Goal: Task Accomplishment & Management: Use online tool/utility

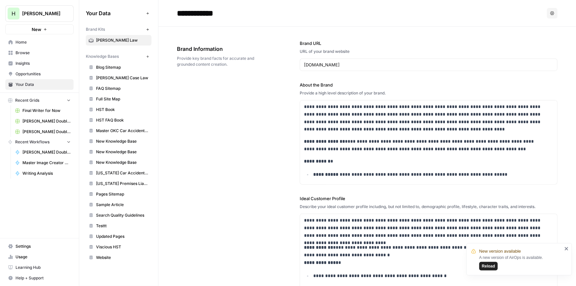
scroll to position [56, 0]
click at [485, 261] on div "A new version of AirOps is available. Reload" at bounding box center [520, 262] width 83 height 16
click at [485, 270] on button "Reload" at bounding box center [488, 266] width 18 height 9
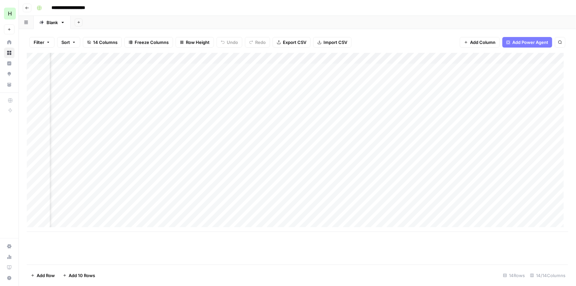
scroll to position [0, 145]
click at [301, 58] on div "Add Column" at bounding box center [297, 142] width 541 height 179
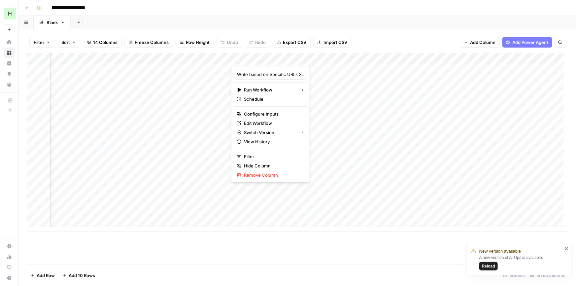
click at [486, 264] on span "Reload" at bounding box center [488, 266] width 13 height 6
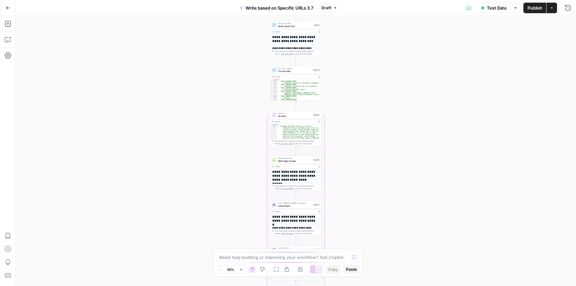
click at [269, 7] on span "Write based on Specific URLs 3.7" at bounding box center [280, 8] width 68 height 7
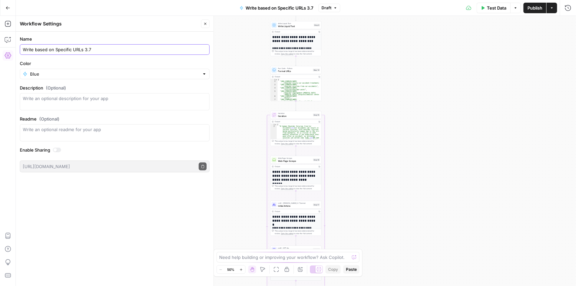
click at [61, 52] on input "Write based on Specific URLs 3.7" at bounding box center [115, 49] width 184 height 7
click at [10, 5] on button "Go Back" at bounding box center [8, 8] width 12 height 12
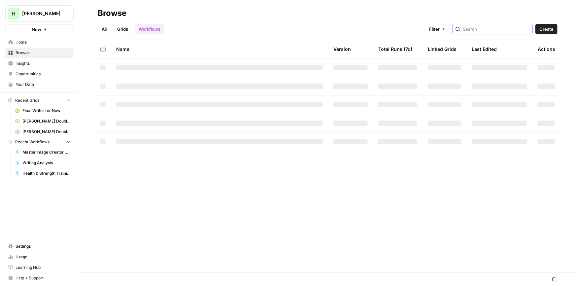
click at [478, 31] on input "search" at bounding box center [496, 29] width 67 height 7
type input "Write based on Specific URLs 3.7"
click at [541, 30] on span "Create" at bounding box center [546, 29] width 14 height 7
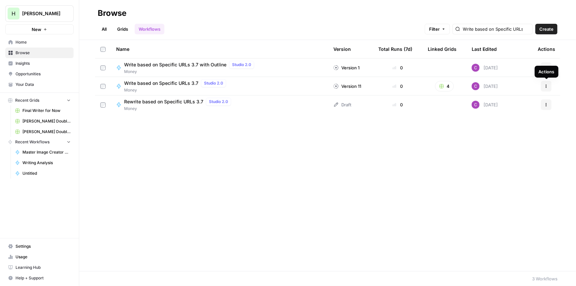
click at [545, 88] on button "Actions" at bounding box center [546, 86] width 11 height 11
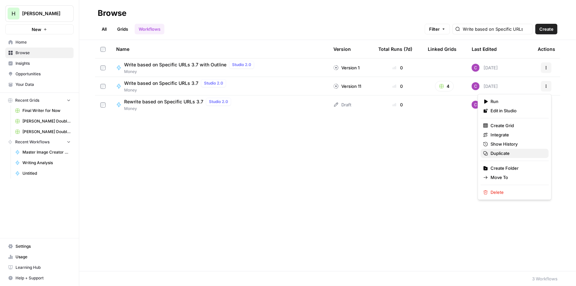
click at [502, 151] on span "Duplicate" at bounding box center [516, 153] width 53 height 7
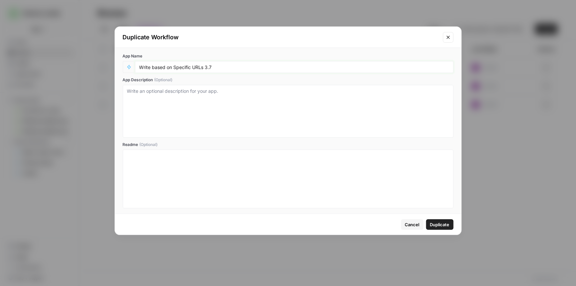
drag, startPoint x: 207, startPoint y: 67, endPoint x: 211, endPoint y: 67, distance: 4.7
click at [211, 67] on input "Write based on Specific URLs 3.7" at bounding box center [294, 67] width 310 height 6
type input "Write based on Specific URLs 4.0"
click at [446, 224] on span "Duplicate" at bounding box center [439, 224] width 19 height 7
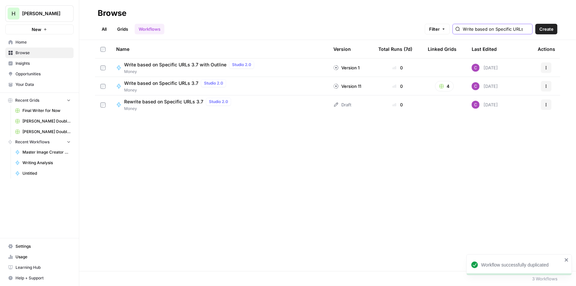
drag, startPoint x: 520, startPoint y: 29, endPoint x: 720, endPoint y: 24, distance: 200.7
click at [576, 24] on html "Workflow successfully duplicated H Hasbrook New Home Browse Insights Opportunit…" at bounding box center [288, 143] width 576 height 286
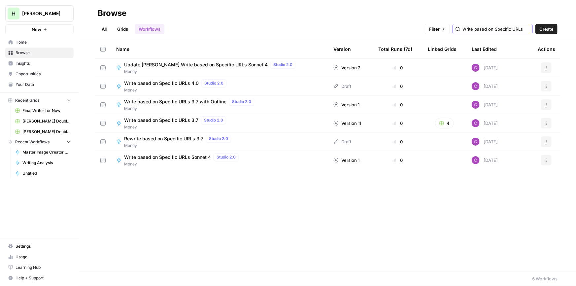
type input "Write based on Specific URLs"
click at [155, 83] on span "Write based on Specific URLs 4.0" at bounding box center [161, 83] width 75 height 7
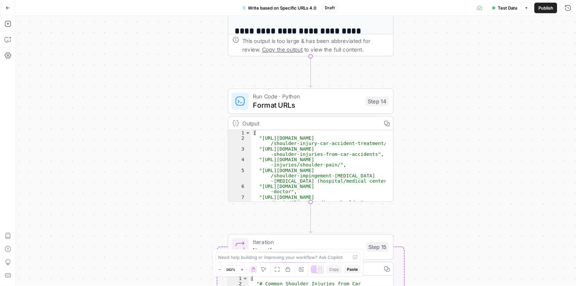
drag, startPoint x: 257, startPoint y: 124, endPoint x: 158, endPoint y: 199, distance: 124.5
click at [158, 199] on div "Workflow Input Settings Inputs Run Code · Python Format URLs Step 1 Output Copy…" at bounding box center [296, 151] width 560 height 270
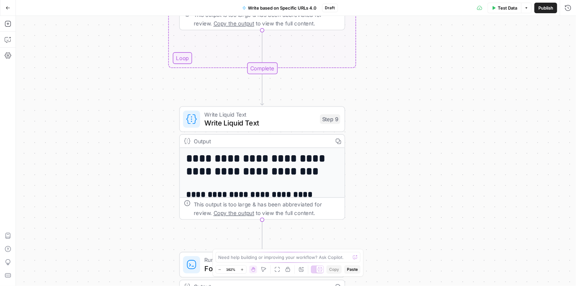
drag, startPoint x: 197, startPoint y: 80, endPoint x: 149, endPoint y: 243, distance: 170.0
click at [149, 243] on div "Workflow Input Settings Inputs Run Code · Python Format URLs Step 1 Output Copy…" at bounding box center [296, 151] width 560 height 270
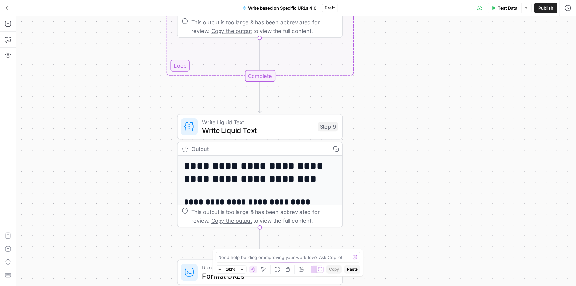
drag, startPoint x: 130, startPoint y: 140, endPoint x: 120, endPoint y: 297, distance: 158.1
click at [120, 285] on html "H Hasbrook New Home Browse Insights Opportunities Your Data Recent Grids Final …" at bounding box center [288, 143] width 576 height 286
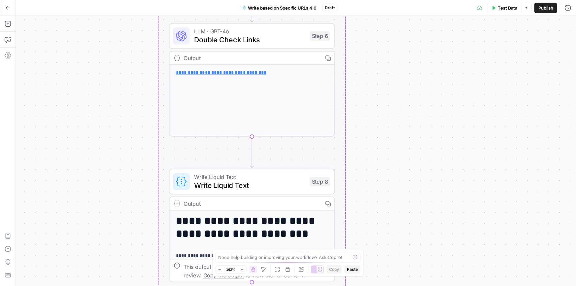
drag, startPoint x: 97, startPoint y: 153, endPoint x: 101, endPoint y: 262, distance: 109.3
click at [101, 262] on div "Workflow Input Settings Inputs Run Code · Python Format URLs Step 1 Output Copy…" at bounding box center [296, 151] width 560 height 270
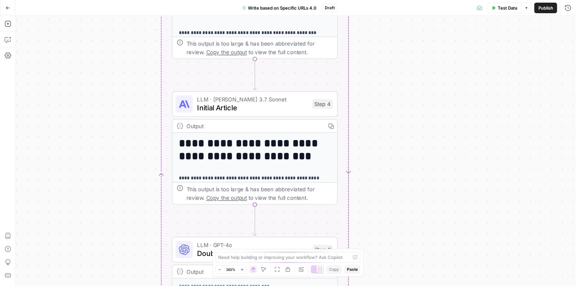
click at [108, 210] on div "Workflow Input Settings Inputs Run Code · Python Format URLs Step 1 Output Copy…" at bounding box center [296, 151] width 560 height 270
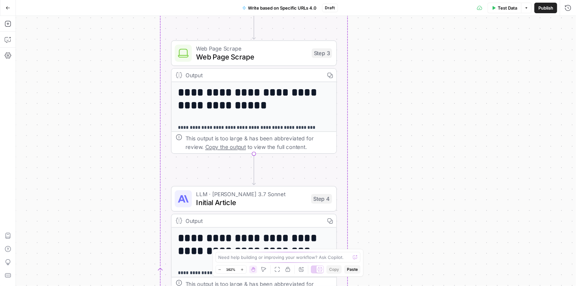
drag, startPoint x: 111, startPoint y: 119, endPoint x: 110, endPoint y: 214, distance: 94.7
click at [110, 214] on div "Workflow Input Settings Inputs Run Code · Python Format URLs Step 1 Output Copy…" at bounding box center [296, 151] width 560 height 270
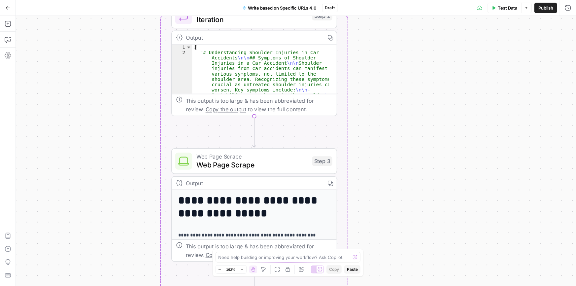
drag, startPoint x: 106, startPoint y: 152, endPoint x: 102, endPoint y: 196, distance: 43.7
click at [106, 263] on div "Workflow Input Settings Inputs Run Code · Python Format URLs Step 1 Output Copy…" at bounding box center [296, 151] width 560 height 270
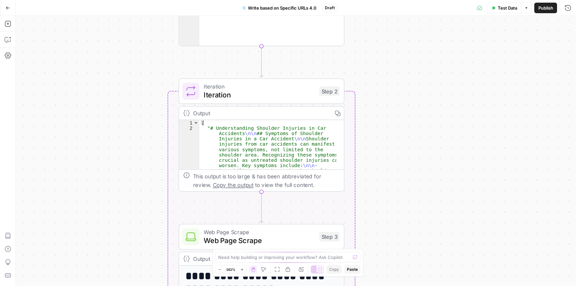
drag, startPoint x: 112, startPoint y: 125, endPoint x: 116, endPoint y: 249, distance: 123.8
click at [114, 267] on div "Workflow Input Settings Inputs Run Code · Python Format URLs Step 1 Output Copy…" at bounding box center [296, 151] width 560 height 270
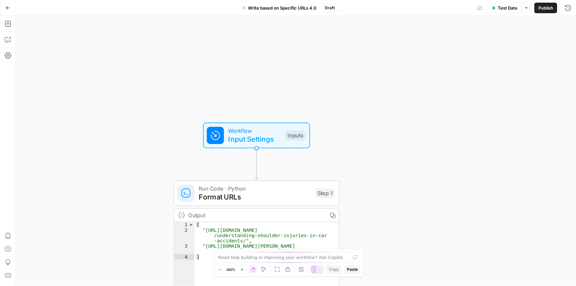
click at [116, 199] on div "Workflow Input Settings Inputs Run Code · Python Format URLs Step 1 Output Copy…" at bounding box center [296, 151] width 560 height 270
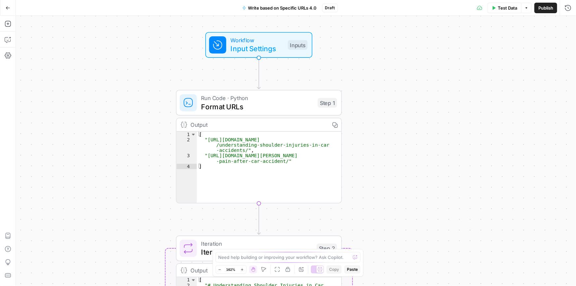
drag, startPoint x: 122, startPoint y: 119, endPoint x: 127, endPoint y: -1, distance: 119.9
click at [127, 0] on html "H Hasbrook New Home Browse Insights Opportunities Your Data Recent Grids Final …" at bounding box center [288, 143] width 576 height 286
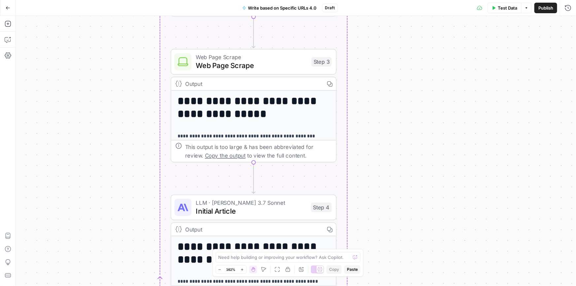
drag, startPoint x: 115, startPoint y: 234, endPoint x: 105, endPoint y: 35, distance: 199.6
click at [105, 35] on div "Workflow Input Settings Inputs Run Code · Python Format URLs Step 1 Output Copy…" at bounding box center [296, 151] width 560 height 270
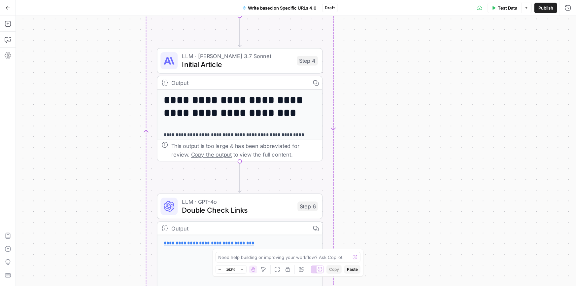
drag, startPoint x: 107, startPoint y: 185, endPoint x: 93, endPoint y: 44, distance: 141.9
click at [93, 44] on div "Workflow Input Settings Inputs Run Code · Python Format URLs Step 1 Output Copy…" at bounding box center [296, 151] width 560 height 270
click at [222, 63] on span "Initial Article" at bounding box center [237, 64] width 111 height 11
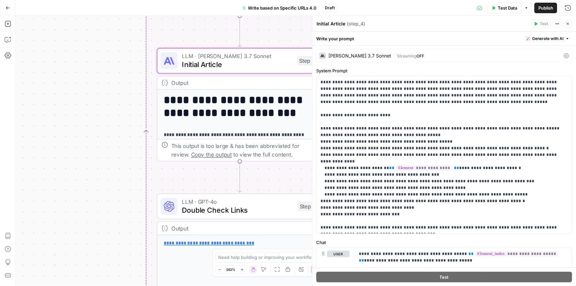
click at [347, 58] on div "Claude 3.7 Sonnet" at bounding box center [359, 55] width 63 height 5
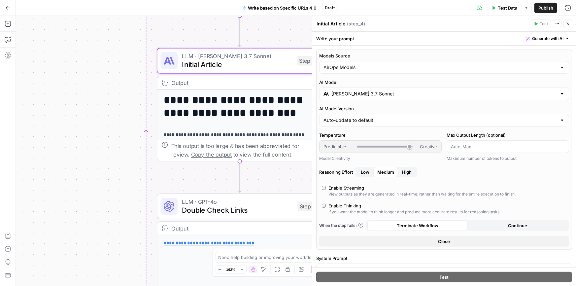
click at [356, 92] on input "Claude 3.7 Sonnet" at bounding box center [443, 93] width 225 height 7
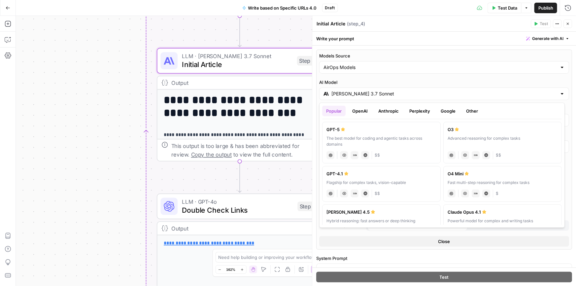
click at [388, 114] on button "Anthropic" at bounding box center [388, 111] width 28 height 11
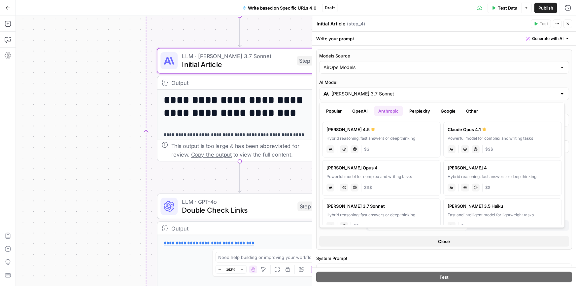
click at [387, 135] on div "Hybrid reasoning: fast answers or deep thinking" at bounding box center [381, 138] width 110 height 6
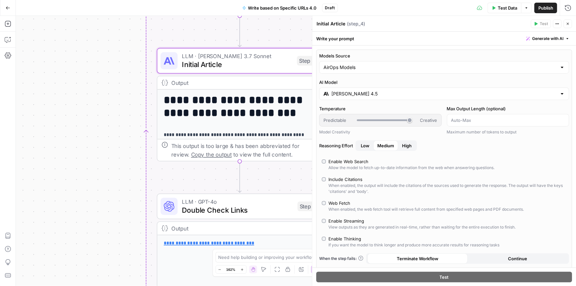
type input "Claude Sonnet 4.5"
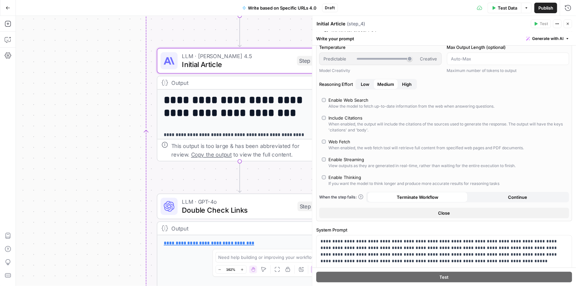
scroll to position [70, 0]
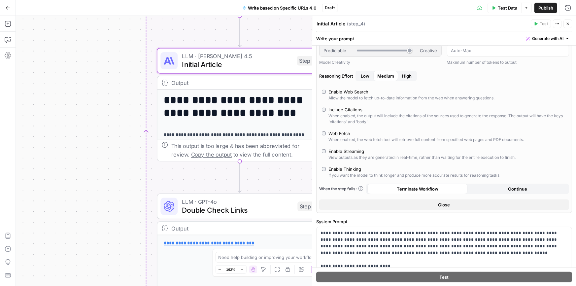
click at [406, 78] on span "High" at bounding box center [407, 76] width 10 height 7
click at [570, 26] on button "Close" at bounding box center [567, 23] width 9 height 9
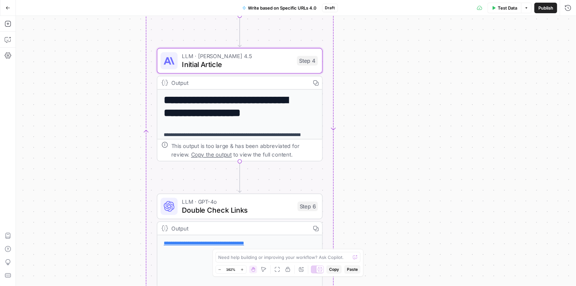
click at [301, 7] on span "Write based on Specific URLs 4.0" at bounding box center [282, 8] width 69 height 7
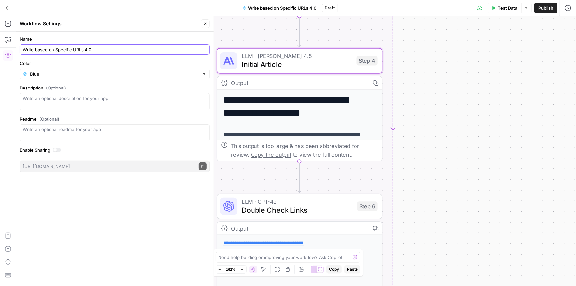
click at [100, 50] on input "Write based on Specific URLs 4.0" at bounding box center [115, 49] width 184 height 7
type input "Write based on Specific URLs 4.5"
click at [205, 23] on icon "button" at bounding box center [205, 24] width 4 height 4
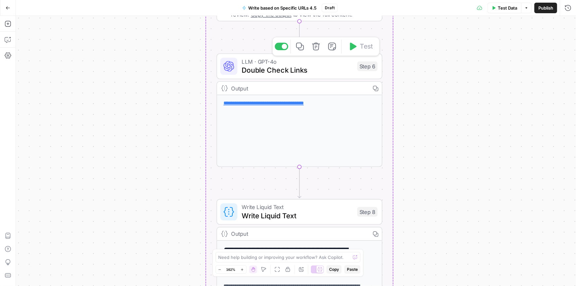
click at [283, 67] on span "Double Check Links" at bounding box center [297, 70] width 111 height 11
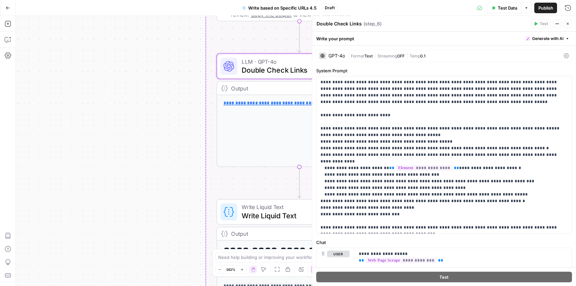
click at [158, 124] on div "Workflow Input Settings Inputs Run Code · Python Format URLs Step 1 Output Copy…" at bounding box center [296, 151] width 560 height 270
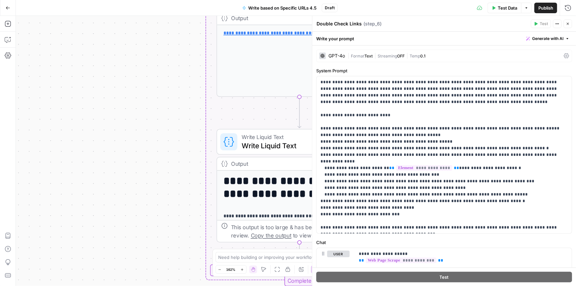
click at [570, 24] on icon "button" at bounding box center [568, 24] width 4 height 4
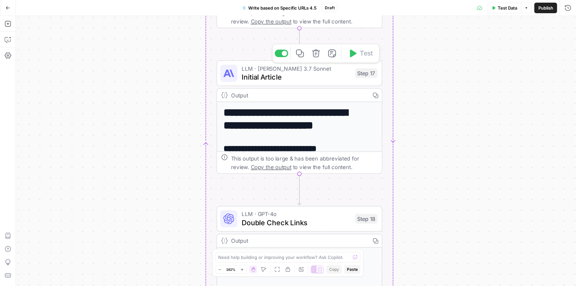
click at [269, 76] on span "Initial Article" at bounding box center [296, 77] width 109 height 11
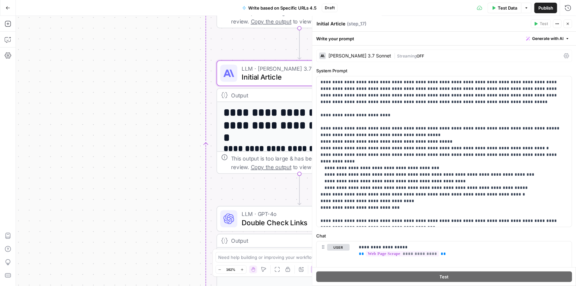
click at [337, 56] on div "Claude 3.7 Sonnet" at bounding box center [359, 55] width 63 height 5
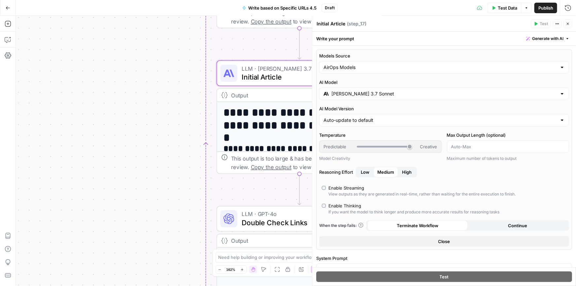
click at [360, 91] on input "Claude 3.7 Sonnet" at bounding box center [443, 93] width 225 height 7
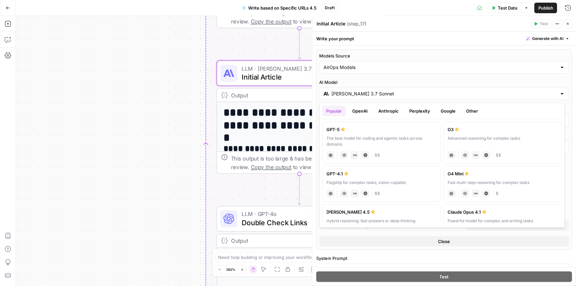
click at [388, 111] on button "Anthropic" at bounding box center [388, 111] width 28 height 11
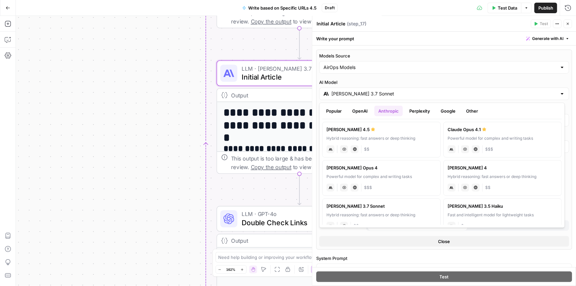
click at [362, 140] on div "Hybrid reasoning: fast answers or deep thinking" at bounding box center [381, 138] width 110 height 6
type input "Claude Sonnet 4.5"
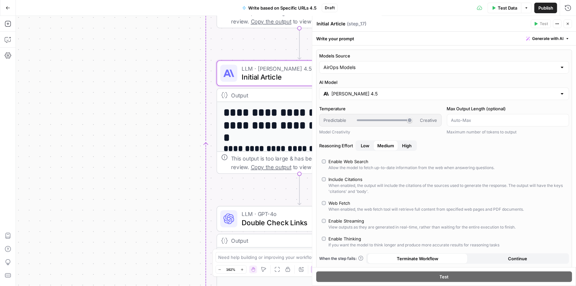
click at [411, 144] on span "High" at bounding box center [407, 145] width 10 height 7
drag, startPoint x: 564, startPoint y: 23, endPoint x: 513, endPoint y: 69, distance: 68.7
click at [564, 23] on button "Close" at bounding box center [567, 23] width 9 height 9
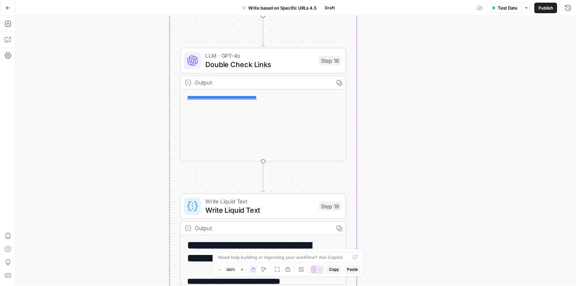
drag, startPoint x: 443, startPoint y: 239, endPoint x: 406, endPoint y: 71, distance: 172.3
click at [406, 71] on div "Workflow Input Settings Inputs Run Code · Python Format URLs Step 1 Output Copy…" at bounding box center [296, 151] width 560 height 270
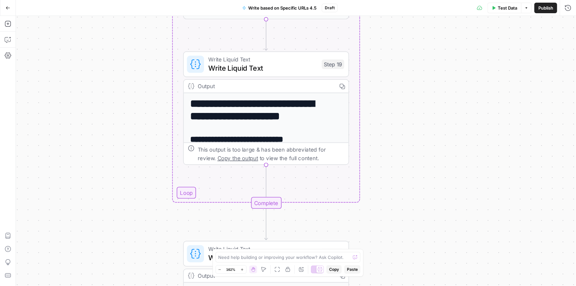
drag, startPoint x: 398, startPoint y: 182, endPoint x: 403, endPoint y: 64, distance: 117.3
click at [403, 64] on div "Workflow Input Settings Inputs Run Code · Python Format URLs Step 1 Output Copy…" at bounding box center [296, 151] width 560 height 270
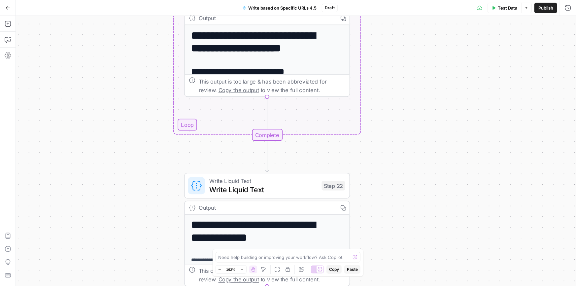
drag, startPoint x: 392, startPoint y: 196, endPoint x: 400, endPoint y: 53, distance: 142.5
click at [400, 53] on div "Workflow Input Settings Inputs Run Code · Python Format URLs Step 1 Output Copy…" at bounding box center [296, 151] width 560 height 270
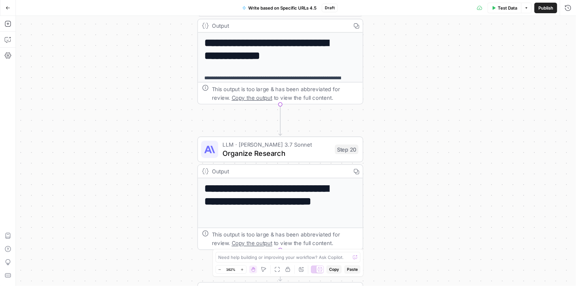
drag, startPoint x: 391, startPoint y: 173, endPoint x: 403, endPoint y: 86, distance: 88.3
click at [403, 86] on div "Workflow Input Settings Inputs Run Code · Python Format URLs Step 1 Output Copy…" at bounding box center [296, 151] width 560 height 270
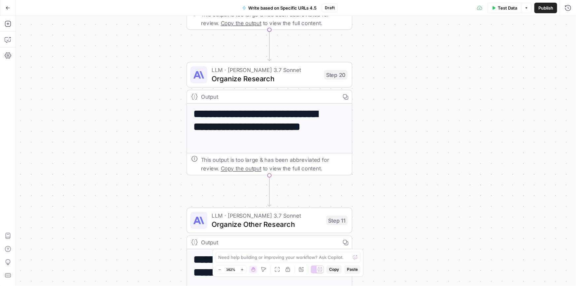
drag, startPoint x: 396, startPoint y: 157, endPoint x: 393, endPoint y: 135, distance: 21.7
click at [393, 135] on div "Workflow Input Settings Inputs Run Code · Python Format URLs Step 1 Output Copy…" at bounding box center [296, 151] width 560 height 270
click at [252, 79] on span "Organize Research" at bounding box center [266, 78] width 108 height 11
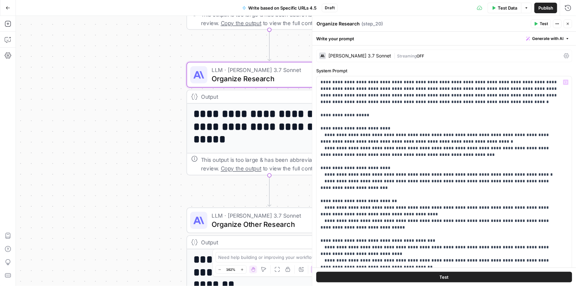
click at [350, 53] on div "Claude 3.7 Sonnet" at bounding box center [359, 55] width 63 height 5
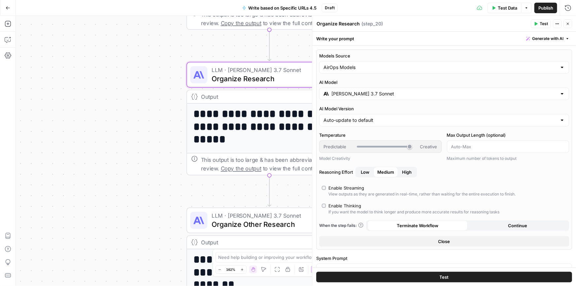
click at [363, 94] on input "Claude 3.7 Sonnet" at bounding box center [443, 93] width 225 height 7
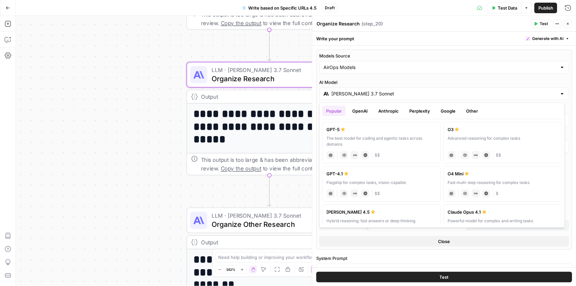
click at [393, 110] on button "Anthropic" at bounding box center [388, 111] width 28 height 11
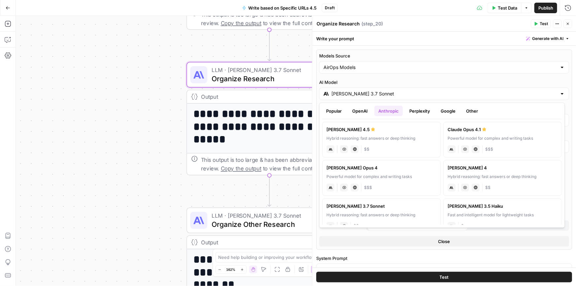
click at [371, 131] on icon at bounding box center [373, 129] width 4 height 4
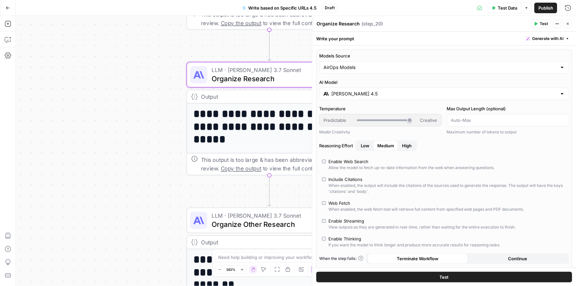
type input "Claude Sonnet 4.5"
click at [568, 25] on icon "button" at bounding box center [568, 24] width 4 height 4
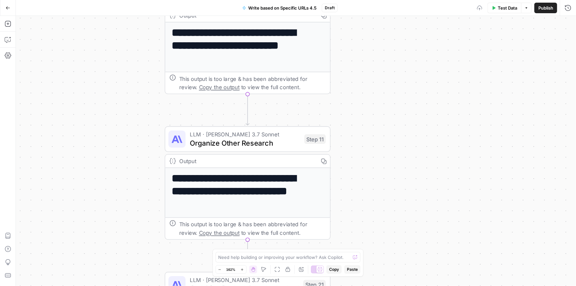
drag, startPoint x: 418, startPoint y: 164, endPoint x: 400, endPoint y: 65, distance: 100.7
click at [400, 65] on div "Workflow Input Settings Inputs Run Code · Python Format URLs Step 1 Output Copy…" at bounding box center [296, 151] width 560 height 270
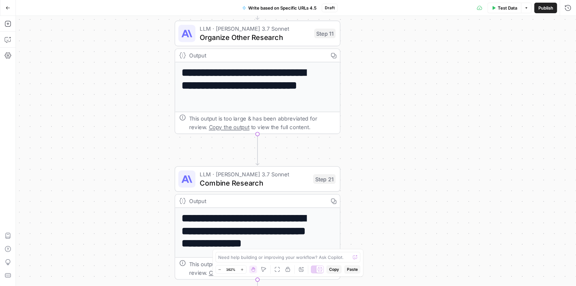
drag, startPoint x: 403, startPoint y: 176, endPoint x: 432, endPoint y: 139, distance: 46.5
click at [432, 139] on div "Workflow Input Settings Inputs Run Code · Python Format URLs Step 1 Output Copy…" at bounding box center [296, 151] width 560 height 270
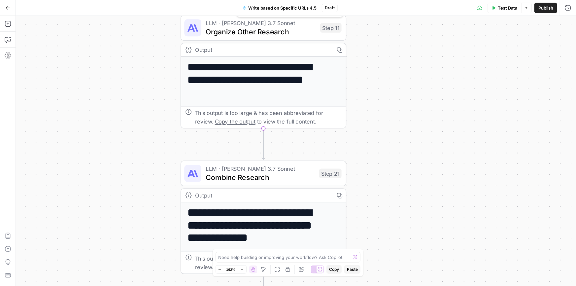
click at [252, 28] on span "Organize Other Research" at bounding box center [261, 31] width 110 height 11
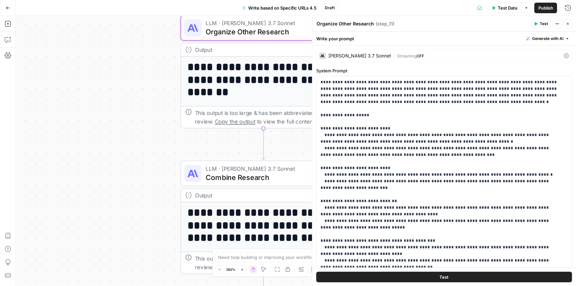
click at [347, 52] on div "Claude 3.7 Sonnet" at bounding box center [355, 55] width 72 height 7
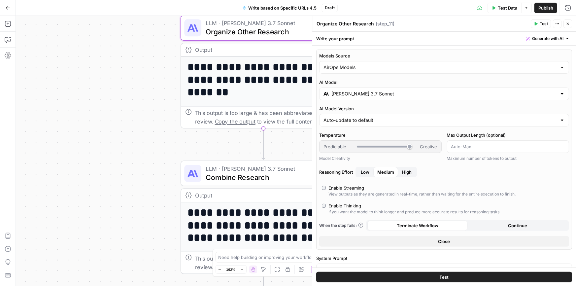
click at [360, 89] on div "Claude 3.7 Sonnet" at bounding box center [444, 93] width 250 height 13
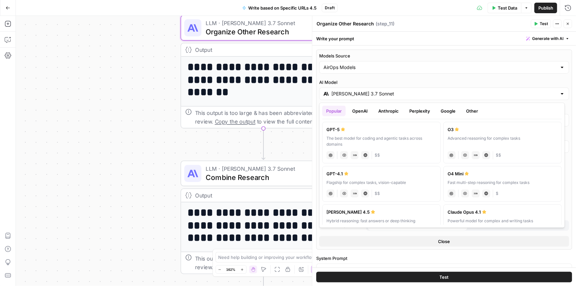
click at [381, 114] on button "Anthropic" at bounding box center [388, 111] width 28 height 11
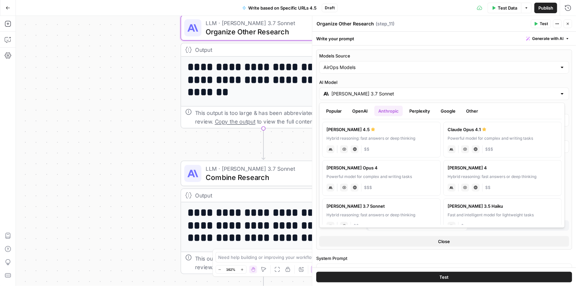
click at [380, 135] on div "Hybrid reasoning: fast answers or deep thinking" at bounding box center [381, 138] width 110 height 6
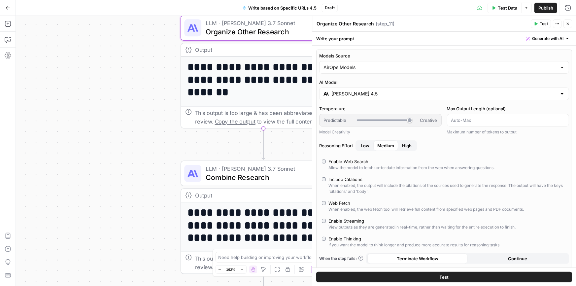
type input "Claude Sonnet 4.5"
click at [565, 25] on button "Close" at bounding box center [567, 23] width 9 height 9
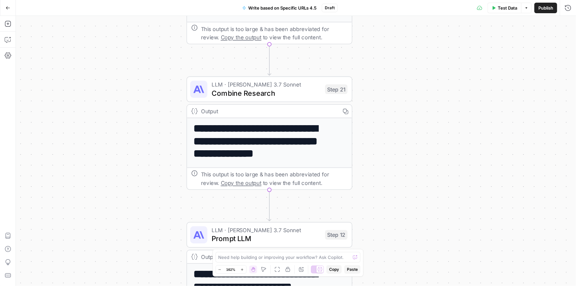
drag, startPoint x: 397, startPoint y: 201, endPoint x: 405, endPoint y: 130, distance: 70.8
click at [405, 130] on div "Workflow Input Settings Inputs Run Code · Python Format URLs Step 1 Output Copy…" at bounding box center [296, 151] width 560 height 270
click at [266, 97] on span "Combine Research" at bounding box center [266, 92] width 109 height 11
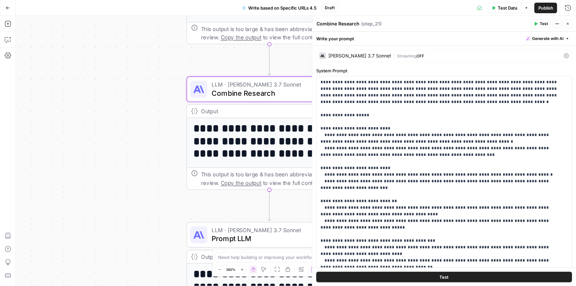
click at [349, 56] on div "Claude 3.7 Sonnet" at bounding box center [359, 55] width 63 height 5
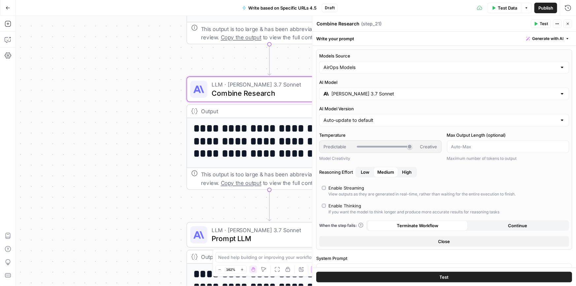
click at [376, 96] on input "Claude 3.7 Sonnet" at bounding box center [443, 93] width 225 height 7
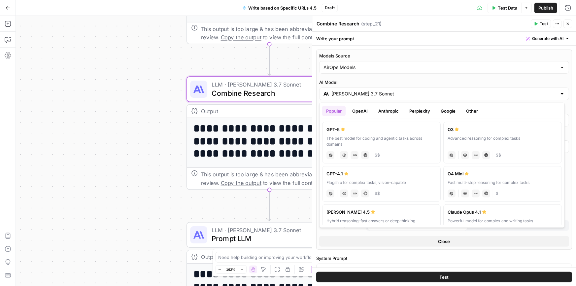
click at [390, 112] on button "Anthropic" at bounding box center [388, 111] width 28 height 11
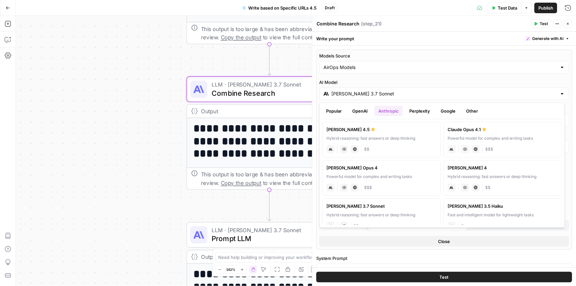
click at [380, 137] on div "Hybrid reasoning: fast answers or deep thinking" at bounding box center [381, 138] width 110 height 6
type input "Claude Sonnet 4.5"
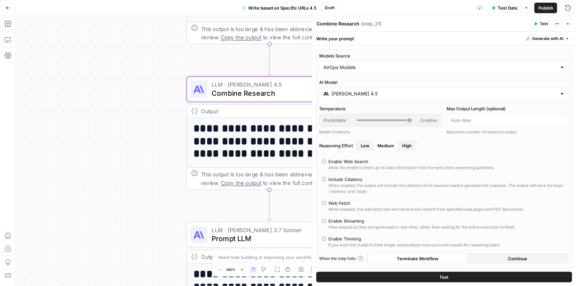
drag, startPoint x: 567, startPoint y: 24, endPoint x: 523, endPoint y: 74, distance: 66.4
click at [567, 24] on icon "button" at bounding box center [568, 24] width 4 height 4
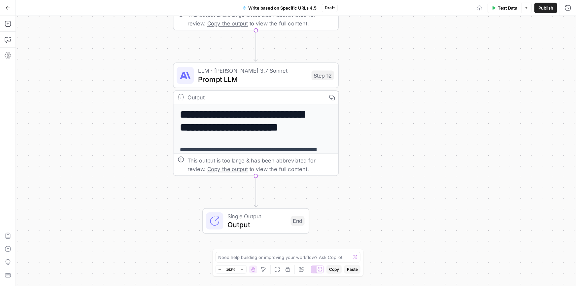
drag, startPoint x: 426, startPoint y: 206, endPoint x: 413, endPoint y: 47, distance: 160.0
click at [413, 47] on div "Workflow Input Settings Inputs Run Code · Python Format URLs Step 1 Output Copy…" at bounding box center [296, 151] width 560 height 270
click at [244, 77] on span "Prompt LLM" at bounding box center [252, 79] width 109 height 11
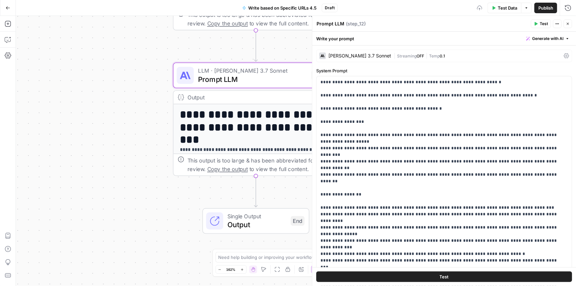
click at [353, 58] on div "Claude 3.7 Sonnet" at bounding box center [355, 55] width 72 height 7
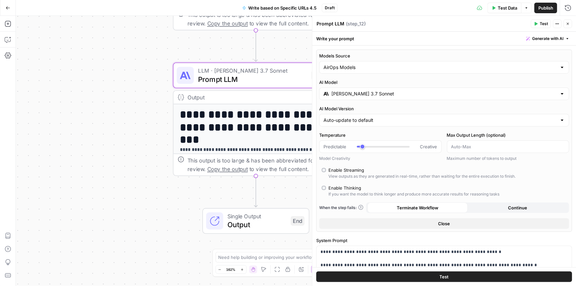
type input "***"
click at [363, 92] on input "Claude 3.7 Sonnet" at bounding box center [443, 93] width 225 height 7
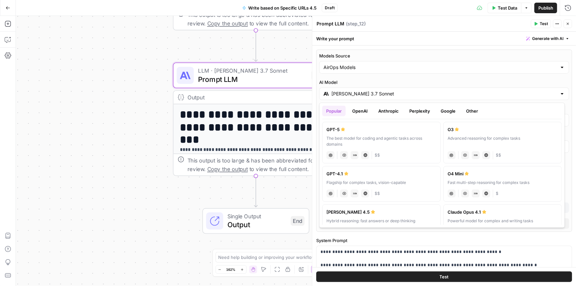
click at [386, 110] on button "Anthropic" at bounding box center [388, 111] width 28 height 11
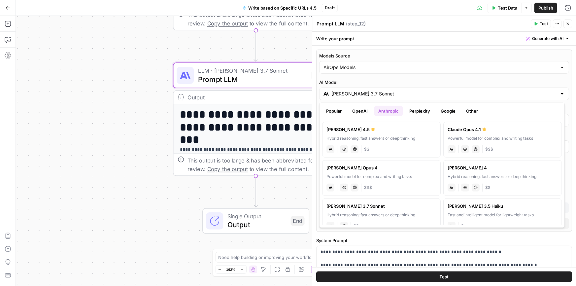
click at [365, 135] on div "Hybrid reasoning: fast answers or deep thinking" at bounding box center [381, 138] width 110 height 6
type input "Claude Sonnet 4.5"
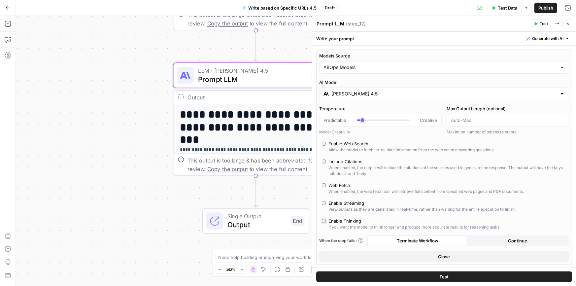
type input "*"
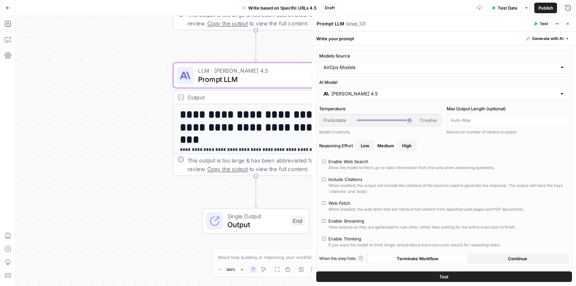
click at [405, 148] on span "High" at bounding box center [407, 145] width 10 height 7
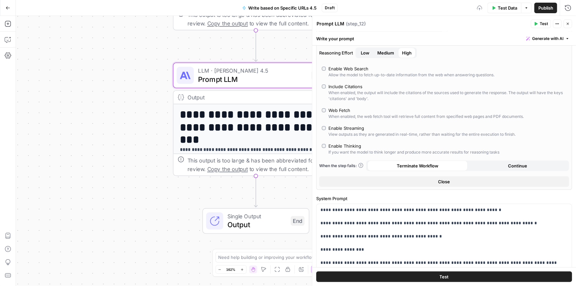
scroll to position [140, 0]
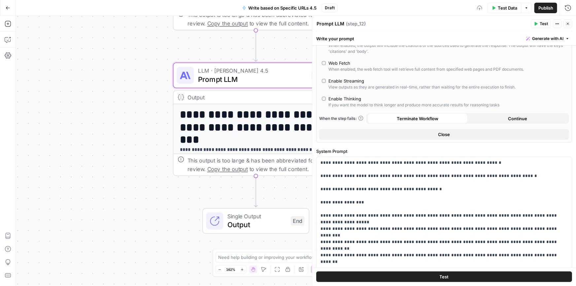
click at [569, 26] on button "Close" at bounding box center [567, 23] width 9 height 9
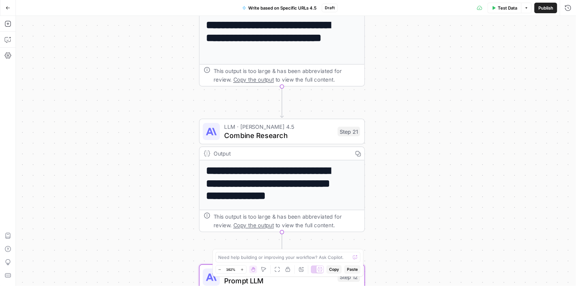
drag, startPoint x: 417, startPoint y: 96, endPoint x: 447, endPoint y: 147, distance: 59.0
click at [443, 285] on html "H Hasbrook New Home Browse Insights Opportunities Your Data Recent Grids Final …" at bounding box center [288, 143] width 576 height 286
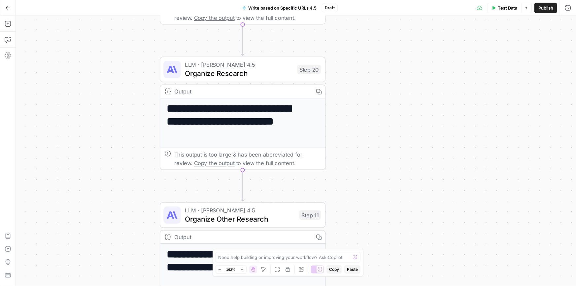
click at [391, 285] on html "H Hasbrook New Home Browse Insights Opportunities Your Data Recent Grids Final …" at bounding box center [288, 143] width 576 height 286
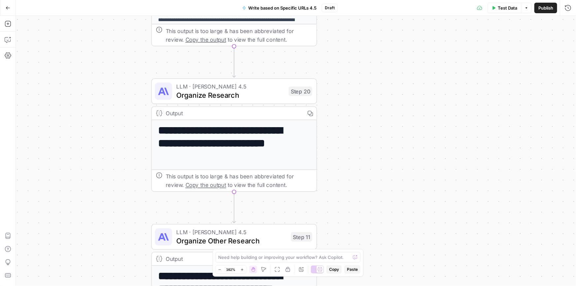
drag, startPoint x: 398, startPoint y: 117, endPoint x: 395, endPoint y: 236, distance: 118.5
click at [395, 236] on div "Workflow Input Settings Inputs Run Code · Python Format URLs Step 1 Output Copy…" at bounding box center [296, 151] width 560 height 270
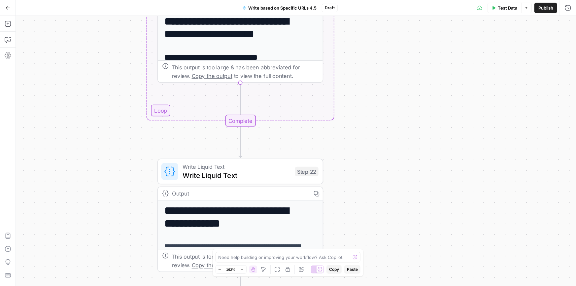
drag, startPoint x: 375, startPoint y: 96, endPoint x: 406, endPoint y: 193, distance: 102.3
click at [396, 197] on div "Workflow Input Settings Inputs Run Code · Python Format URLs Step 1 Output Copy…" at bounding box center [296, 151] width 560 height 270
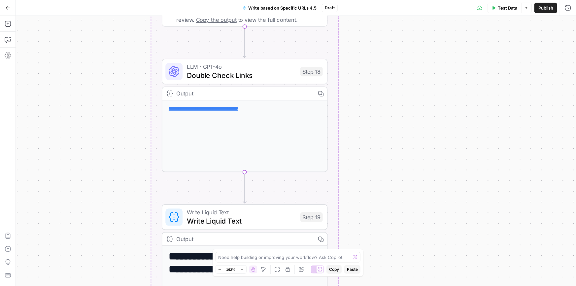
drag, startPoint x: 382, startPoint y: 32, endPoint x: 386, endPoint y: 221, distance: 189.1
click at [375, 234] on div "Workflow Input Settings Inputs Run Code · Python Format URLs Step 1 Output Copy…" at bounding box center [296, 151] width 560 height 270
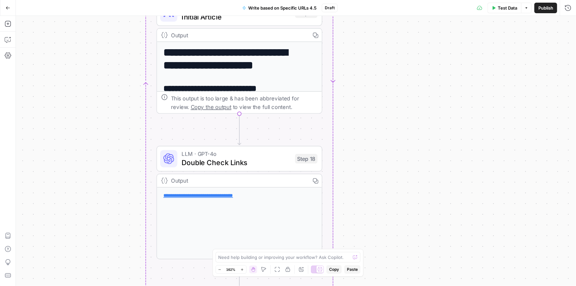
drag, startPoint x: 395, startPoint y: 70, endPoint x: 389, endPoint y: 269, distance: 199.4
click at [388, 271] on div "Workflow Input Settings Inputs Run Code · Python Format URLs Step 1 Output Copy…" at bounding box center [296, 151] width 560 height 270
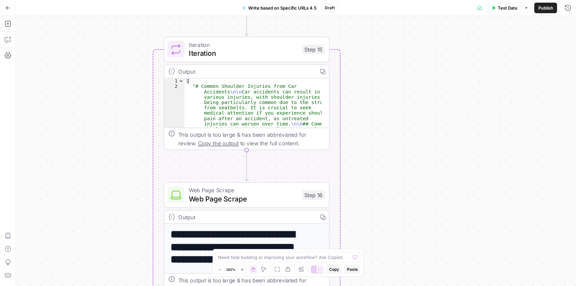
drag, startPoint x: 399, startPoint y: 269, endPoint x: 407, endPoint y: 297, distance: 29.6
click at [407, 285] on html "H Hasbrook New Home Browse Insights Opportunities Your Data Recent Grids Final …" at bounding box center [288, 143] width 576 height 286
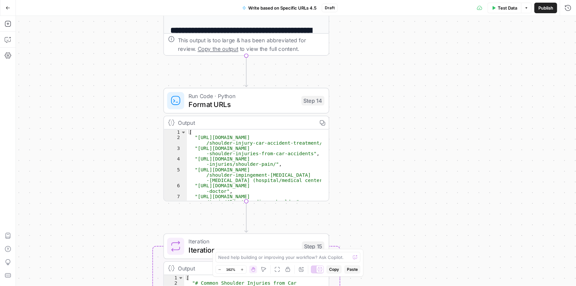
drag, startPoint x: 392, startPoint y: 138, endPoint x: 393, endPoint y: 253, distance: 114.8
click at [393, 253] on div "Workflow Input Settings Inputs Run Code · Python Format URLs Step 1 Output Copy…" at bounding box center [296, 151] width 560 height 270
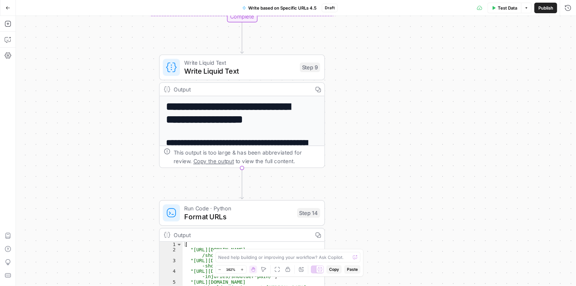
drag, startPoint x: 399, startPoint y: 77, endPoint x: 396, endPoint y: 66, distance: 11.6
click at [395, 190] on div "Workflow Input Settings Inputs Run Code · Python Format URLs Step 1 Output Copy…" at bounding box center [296, 151] width 560 height 270
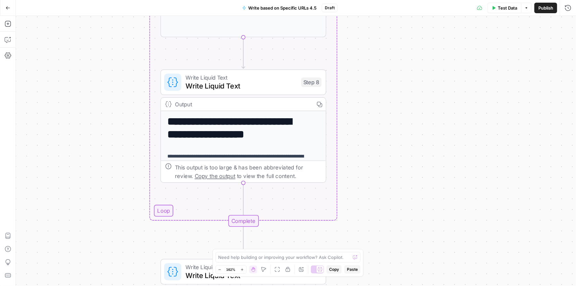
drag, startPoint x: 387, startPoint y: 234, endPoint x: 388, endPoint y: 260, distance: 26.1
click at [388, 260] on div "Workflow Input Settings Inputs Run Code · Python Format URLs Step 1 Output Copy…" at bounding box center [296, 151] width 560 height 270
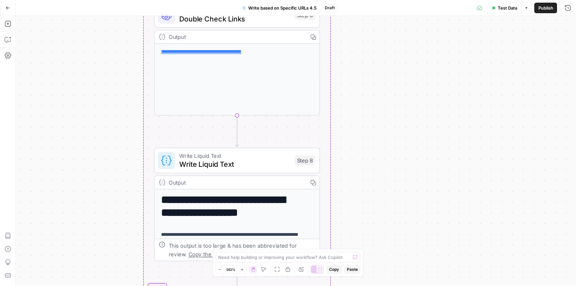
drag, startPoint x: 387, startPoint y: 101, endPoint x: 380, endPoint y: 297, distance: 196.2
click at [380, 285] on html "H Hasbrook New Home Browse Insights Opportunities Your Data Recent Grids Final …" at bounding box center [288, 143] width 576 height 286
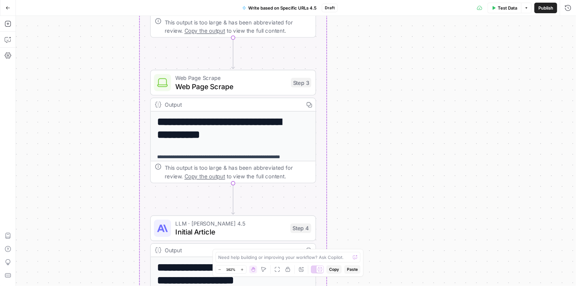
click at [384, 285] on html "H Hasbrook New Home Browse Insights Opportunities Your Data Recent Grids Final …" at bounding box center [288, 143] width 576 height 286
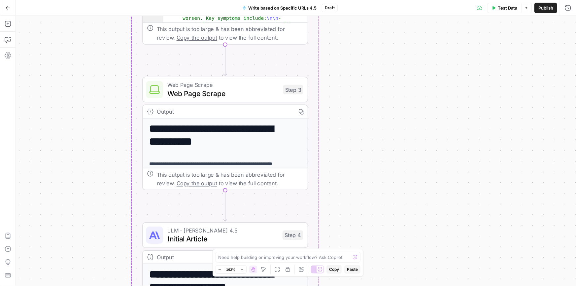
drag, startPoint x: 405, startPoint y: 70, endPoint x: 405, endPoint y: 273, distance: 203.3
click at [405, 273] on div "Workflow Input Settings Inputs Run Code · Python Format URLs Step 1 Output Copy…" at bounding box center [296, 151] width 560 height 270
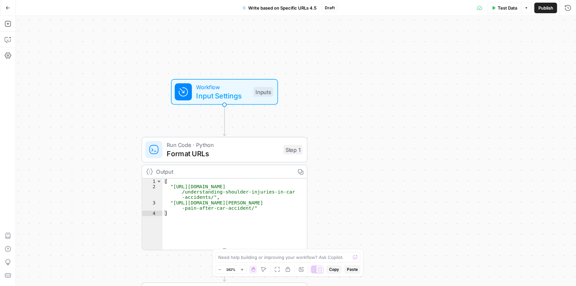
click at [361, 209] on div "Workflow Input Settings Inputs Run Code · Python Format URLs Step 1 Output Copy…" at bounding box center [296, 151] width 560 height 270
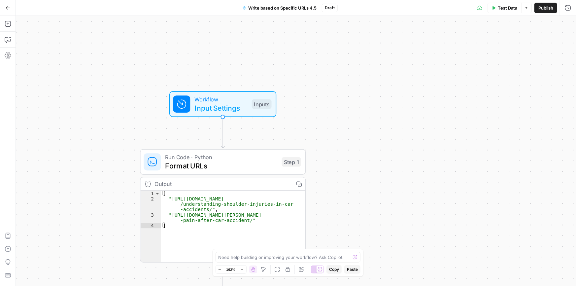
drag, startPoint x: 363, startPoint y: 116, endPoint x: 360, endPoint y: 139, distance: 23.6
click at [363, 149] on div "Workflow Input Settings Inputs Run Code · Python Format URLs Step 1 Output Copy…" at bounding box center [296, 151] width 560 height 270
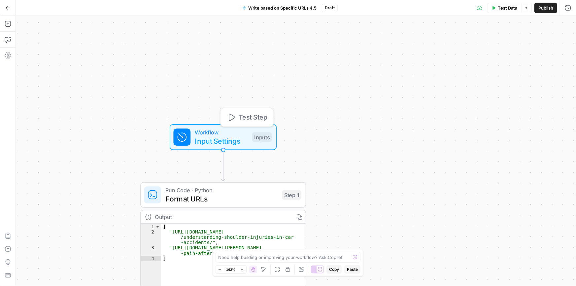
click at [217, 134] on span "Workflow" at bounding box center [221, 132] width 53 height 9
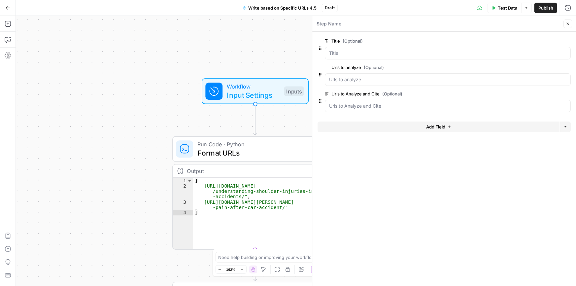
drag, startPoint x: 96, startPoint y: 97, endPoint x: 106, endPoint y: 79, distance: 21.0
click at [106, 79] on div "Workflow Input Settings Inputs Run Code · Python Format URLs Step 1 Output Copy…" at bounding box center [296, 151] width 560 height 270
click at [361, 92] on label "Urls to Analyze and Cite (Optional)" at bounding box center [429, 93] width 209 height 7
click at [361, 103] on Cite "Urls to Analyze and Cite (Optional)" at bounding box center [447, 106] width 237 height 7
click at [361, 92] on label "Urls to Analyze and Cite (Optional)" at bounding box center [429, 93] width 209 height 7
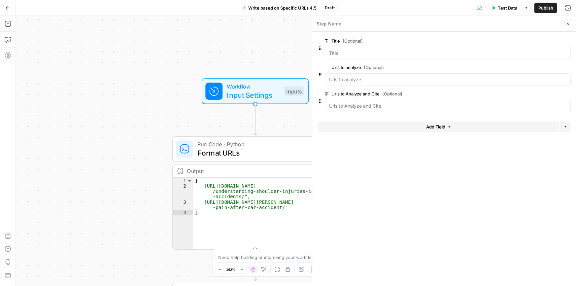
click at [361, 103] on Cite "Urls to Analyze and Cite (Optional)" at bounding box center [447, 106] width 237 height 7
click at [361, 92] on label "Urls to Analyze and Cite (Optional)" at bounding box center [429, 93] width 209 height 7
click at [361, 103] on Cite "Urls to Analyze and Cite (Optional)" at bounding box center [447, 106] width 237 height 7
copy label "Urls to Analyze and Cite"
click at [545, 8] on span "Publish" at bounding box center [545, 8] width 15 height 7
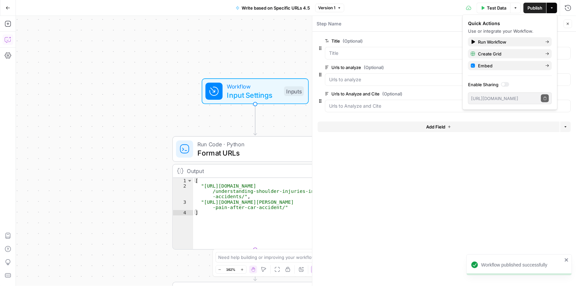
click at [7, 39] on icon "button" at bounding box center [8, 39] width 7 height 7
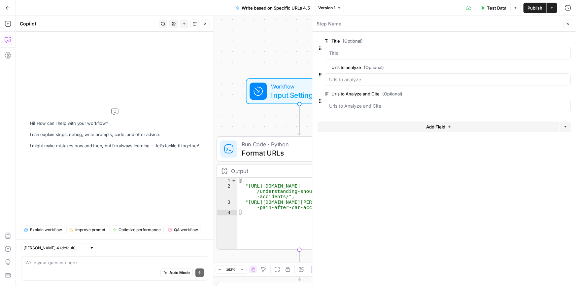
click at [65, 264] on textarea at bounding box center [114, 262] width 179 height 7
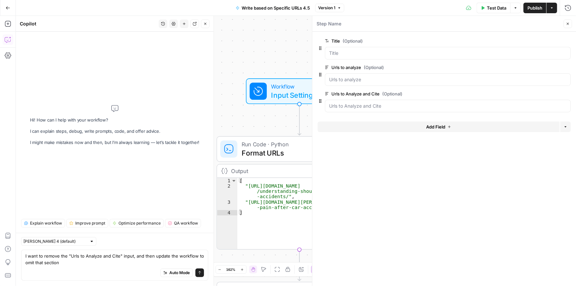
type textarea "I want to remove the "Urls to Analyze and Cite" input, and then update the work…"
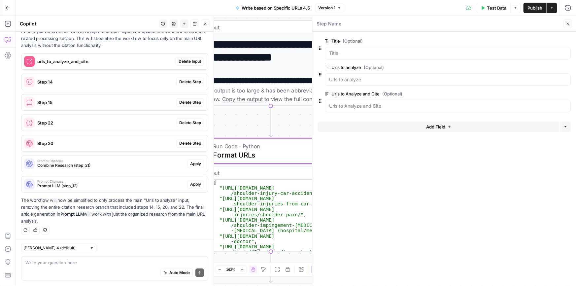
scroll to position [5, 0]
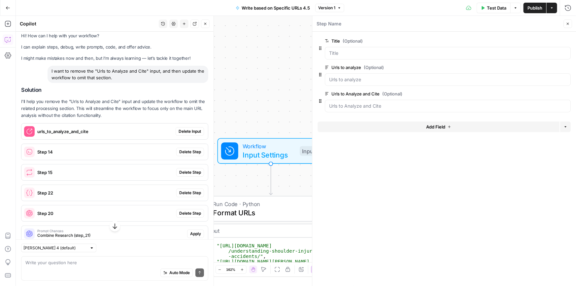
click at [205, 24] on icon "button" at bounding box center [205, 24] width 2 height 2
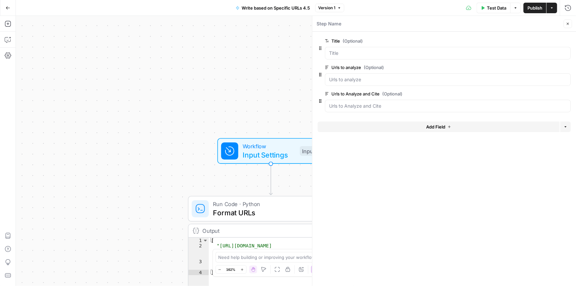
click at [569, 24] on icon "button" at bounding box center [568, 24] width 4 height 4
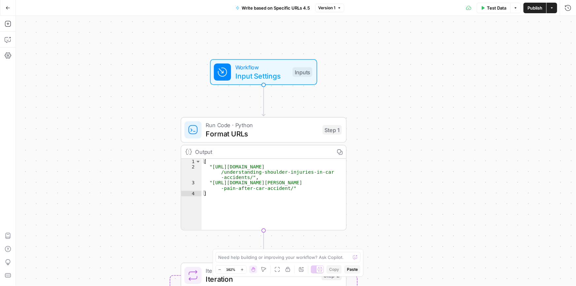
drag, startPoint x: 377, startPoint y: 99, endPoint x: 373, endPoint y: 25, distance: 74.0
click at [373, 25] on div "Workflow Input Settings Inputs Run Code · Python Format URLs Step 1 Output Copy…" at bounding box center [296, 151] width 560 height 270
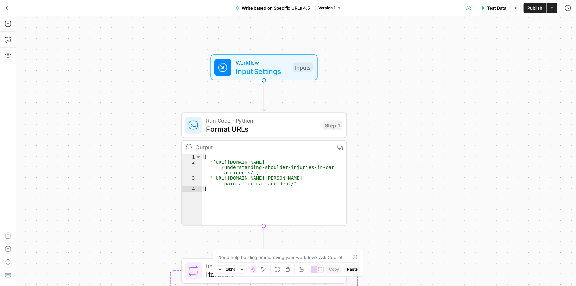
click at [533, 4] on button "Publish" at bounding box center [534, 8] width 23 height 11
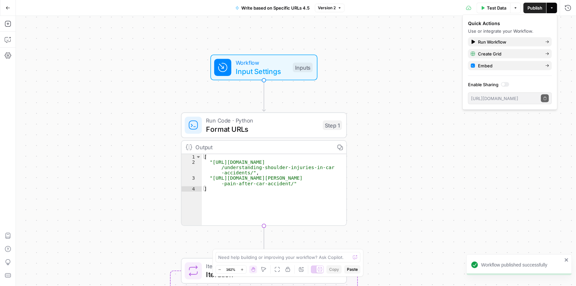
click at [336, 7] on button "Version 2" at bounding box center [330, 8] width 30 height 9
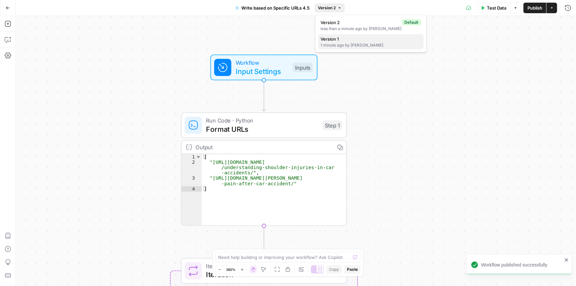
click at [334, 39] on span "Version 1" at bounding box center [370, 39] width 98 height 7
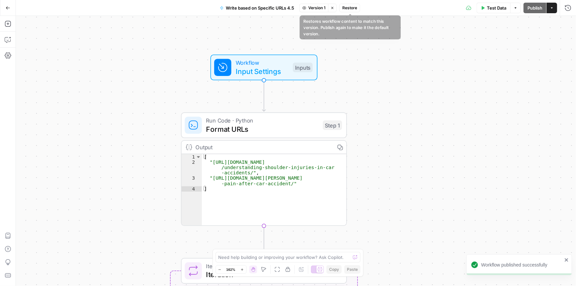
click at [352, 9] on span "Restore" at bounding box center [349, 8] width 15 height 6
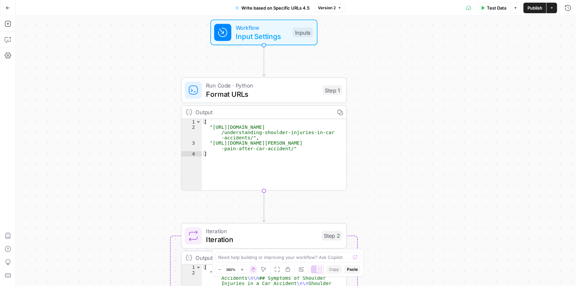
click at [535, 9] on span "Publish" at bounding box center [534, 8] width 15 height 7
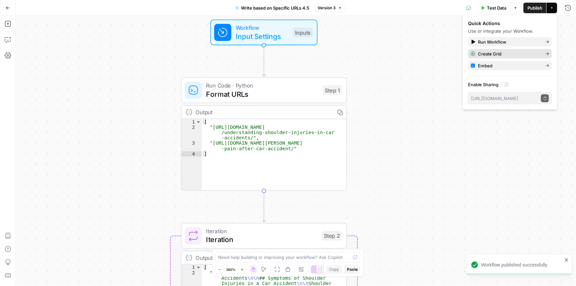
click at [500, 52] on span "Create Grid" at bounding box center [509, 53] width 62 height 7
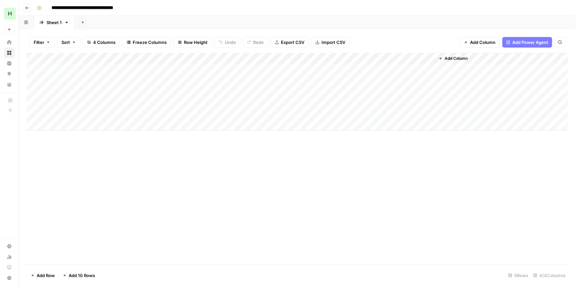
click at [421, 56] on div "Add Column" at bounding box center [297, 92] width 541 height 78
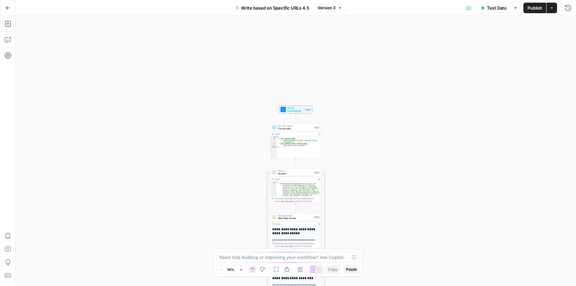
click at [289, 109] on span "Input Settings" at bounding box center [295, 110] width 17 height 3
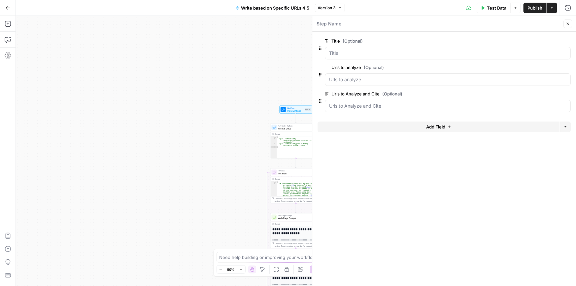
click at [554, 39] on button "edit field" at bounding box center [548, 41] width 25 height 8
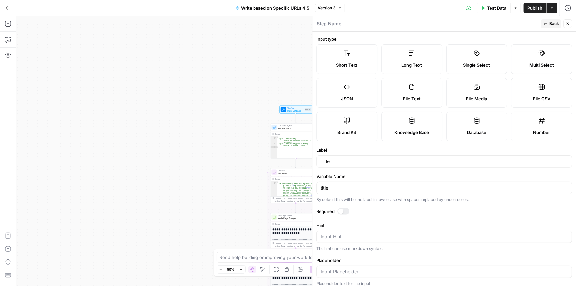
click at [340, 210] on div at bounding box center [340, 211] width 5 height 5
click at [547, 23] on icon "button" at bounding box center [545, 24] width 4 height 4
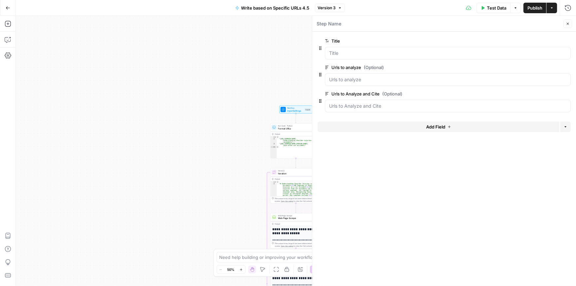
click at [544, 67] on span "edit field" at bounding box center [546, 67] width 15 height 5
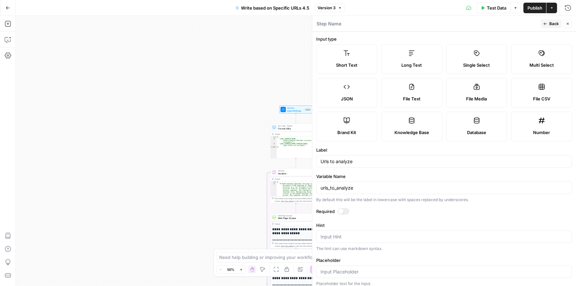
click at [346, 210] on div at bounding box center [343, 211] width 12 height 7
click at [559, 22] on button "Back" at bounding box center [551, 23] width 21 height 9
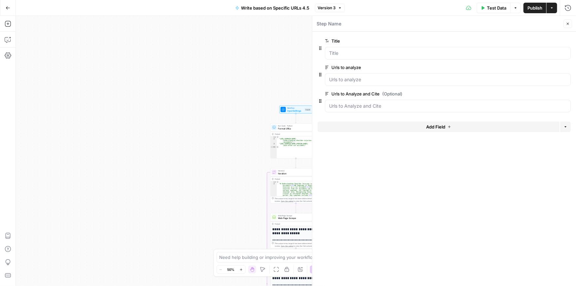
click at [571, 23] on button "Close" at bounding box center [567, 23] width 9 height 9
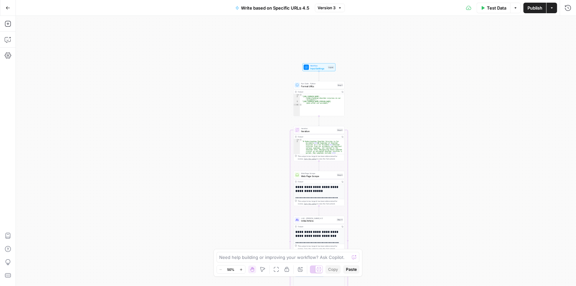
drag, startPoint x: 165, startPoint y: 144, endPoint x: 173, endPoint y: 117, distance: 28.6
click at [173, 117] on div "Workflow Input Settings Inputs Run Code · Python Format URLs Step 1 Output Copy…" at bounding box center [296, 151] width 560 height 270
click at [9, 38] on icon "button" at bounding box center [8, 39] width 7 height 7
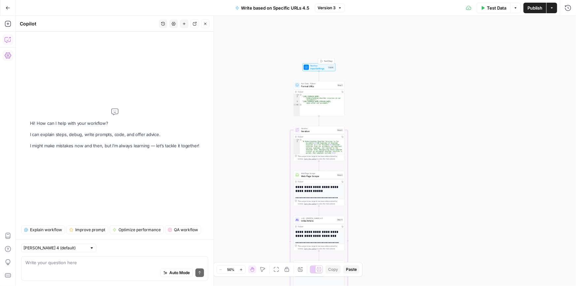
click at [319, 67] on span "Input Settings" at bounding box center [318, 68] width 17 height 3
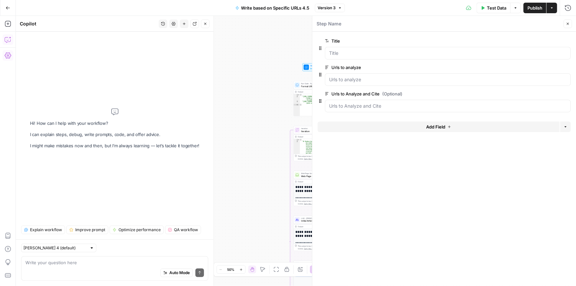
drag, startPoint x: 380, startPoint y: 92, endPoint x: 329, endPoint y: 90, distance: 50.5
click at [329, 90] on label "Urls to Analyze and Cite (Optional)" at bounding box center [429, 93] width 209 height 7
copy label "Urls to Analyze and Cite"
click at [67, 251] on input "text" at bounding box center [54, 248] width 63 height 7
click at [51, 269] on span "Claude Opus 4.1" at bounding box center [52, 272] width 50 height 7
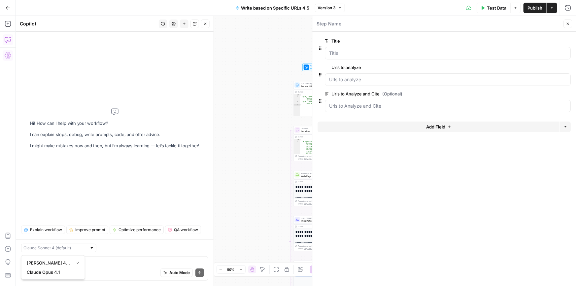
type input "Claude Opus 4.1"
click at [62, 261] on textarea at bounding box center [114, 262] width 179 height 7
paste textarea "Urls to Analyze and Cite"
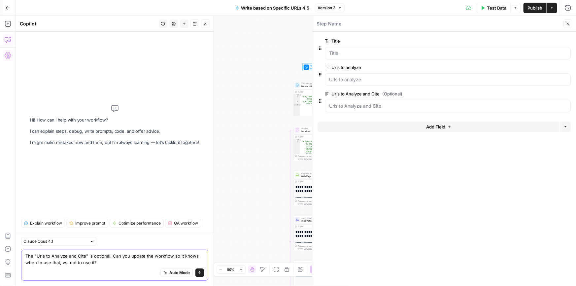
type textarea "The "Urls to Analyze and Cite" is optional. Can you update the workflow so it k…"
click at [168, 273] on button "Auto Mode" at bounding box center [176, 272] width 32 height 9
click at [201, 271] on span "submit" at bounding box center [200, 273] width 4 height 4
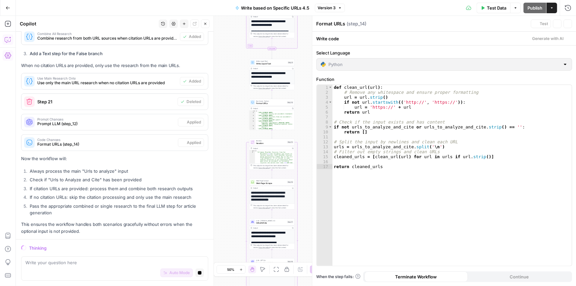
scroll to position [241, 0]
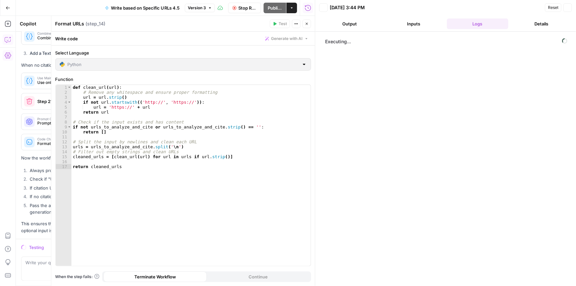
scroll to position [241, 0]
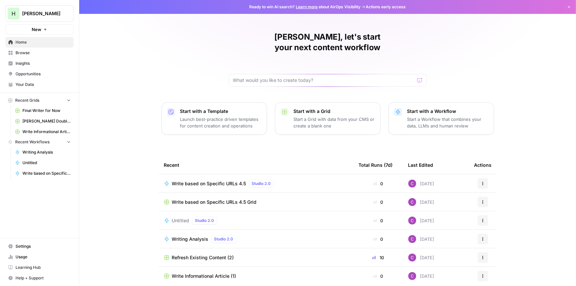
click at [415, 108] on div "Start with a Workflow Start a Workflow that combines your data, LLMs and human …" at bounding box center [447, 118] width 81 height 21
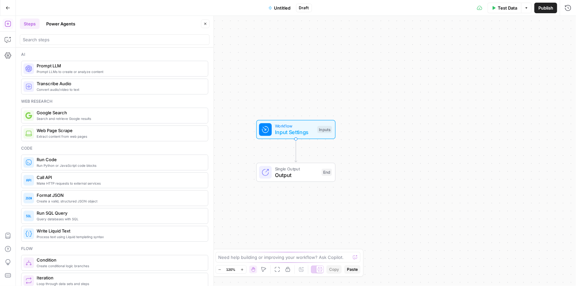
click at [279, 8] on span "Untitled" at bounding box center [282, 8] width 17 height 7
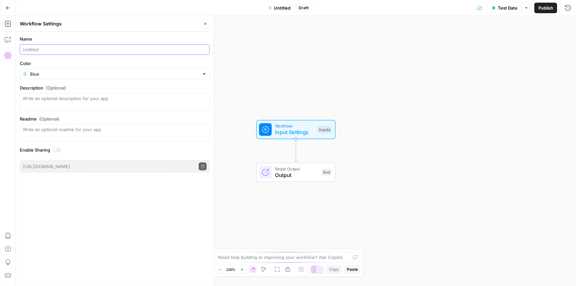
click at [58, 49] on input "Name" at bounding box center [115, 49] width 184 height 7
type input "Site Update based on Waikay"
click at [291, 129] on span "Input Settings" at bounding box center [294, 132] width 39 height 8
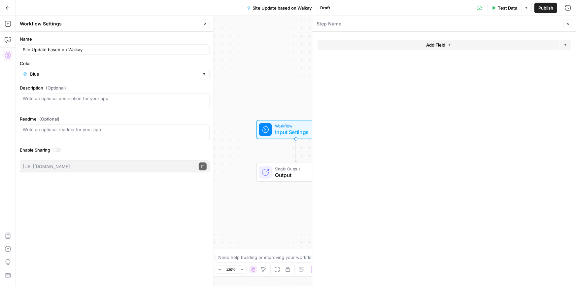
click at [452, 47] on button "Add Field" at bounding box center [438, 45] width 242 height 11
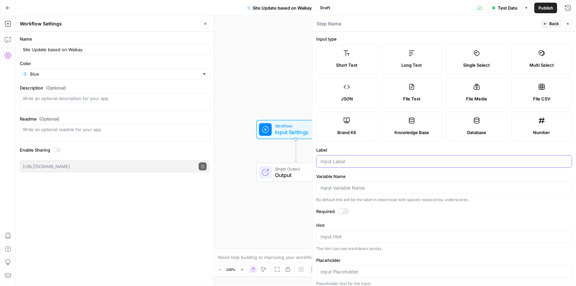
click at [369, 163] on input "Label" at bounding box center [443, 161] width 247 height 7
type input "Practice Area to Improve"
click at [339, 211] on div at bounding box center [340, 211] width 5 height 5
click at [546, 24] on icon "button" at bounding box center [545, 24] width 4 height 4
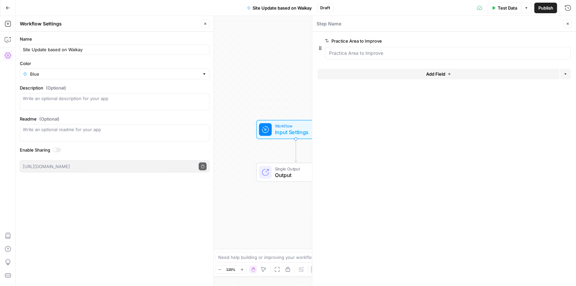
click at [430, 74] on span "Add Field" at bounding box center [435, 74] width 19 height 7
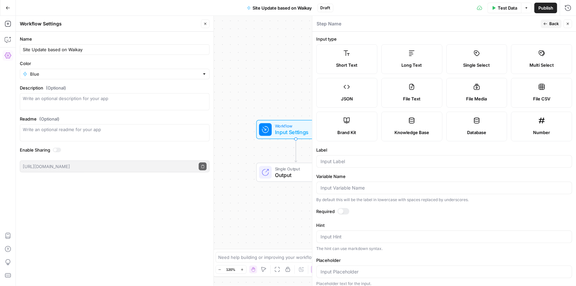
click at [404, 63] on span "Long Text" at bounding box center [412, 65] width 20 height 7
click at [345, 162] on input "Label" at bounding box center [443, 161] width 247 height 7
type input "Analysis Report"
click at [552, 22] on span "Back" at bounding box center [554, 24] width 10 height 6
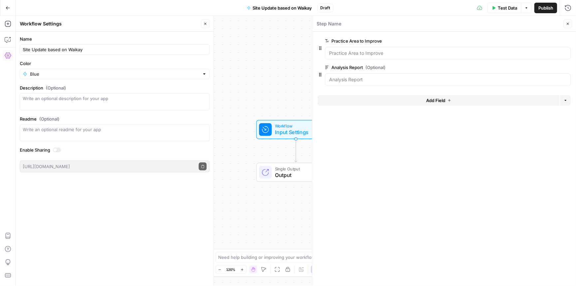
click at [566, 26] on button "Close" at bounding box center [567, 23] width 9 height 9
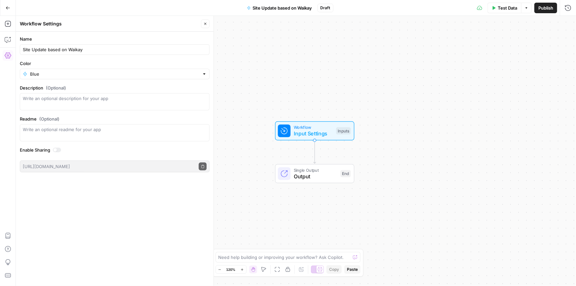
click at [389, 161] on div "Workflow Input Settings Inputs Single Output Output End" at bounding box center [296, 151] width 560 height 270
click at [6, 26] on icon "button" at bounding box center [8, 24] width 6 height 6
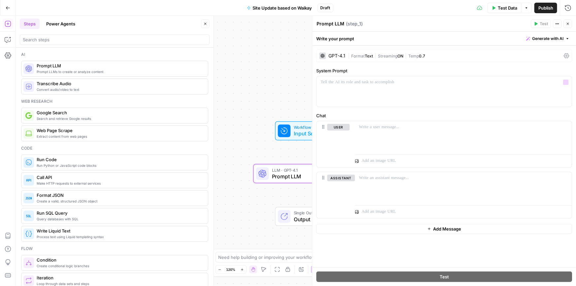
click at [326, 54] on div "GPT-4.1" at bounding box center [332, 55] width 26 height 7
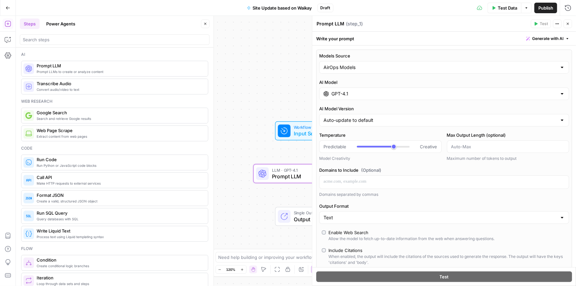
click at [370, 91] on input "GPT-4.1" at bounding box center [443, 93] width 225 height 7
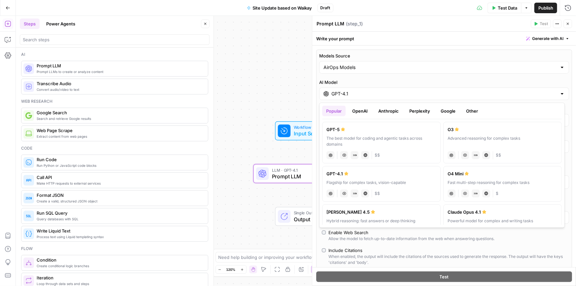
click at [394, 109] on button "Anthropic" at bounding box center [388, 111] width 28 height 11
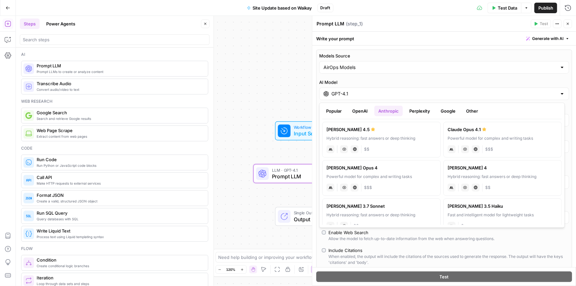
click at [365, 137] on div "Hybrid reasoning: fast answers or deep thinking" at bounding box center [381, 138] width 110 height 6
type input "Claude Sonnet 4.5"
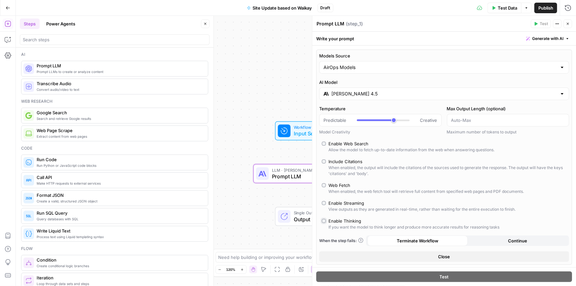
type input "*"
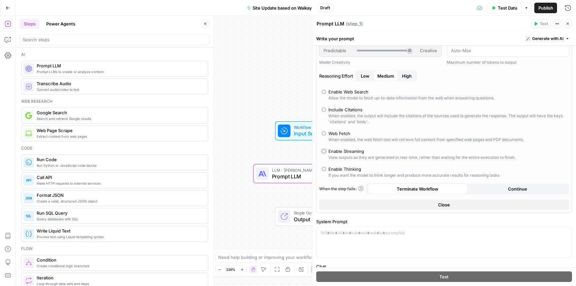
scroll to position [140, 0]
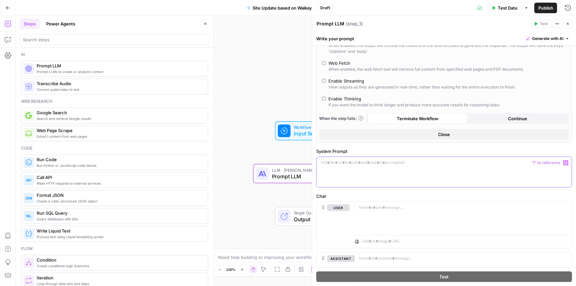
click at [386, 168] on div at bounding box center [443, 172] width 255 height 30
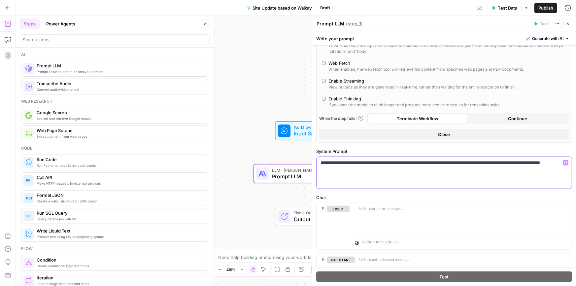
click at [489, 162] on p "**********" at bounding box center [441, 172] width 243 height 26
click at [373, 176] on p "**********" at bounding box center [441, 172] width 243 height 26
click at [346, 180] on p "**********" at bounding box center [441, 172] width 243 height 26
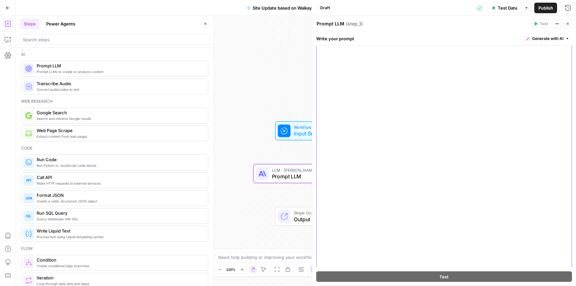
scroll to position [429, 0]
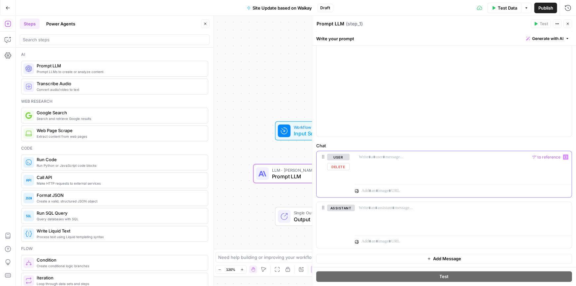
click at [424, 174] on div at bounding box center [463, 166] width 217 height 30
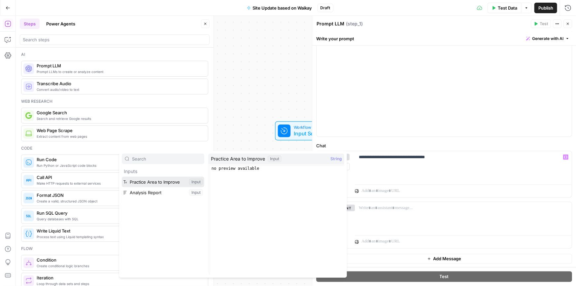
click at [122, 177] on button "Select variable Practice Area to Improve" at bounding box center [163, 182] width 83 height 11
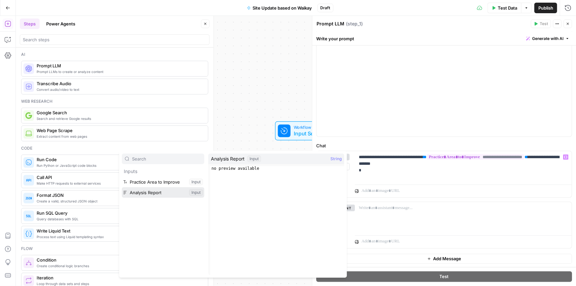
click at [122, 187] on button "Select variable Analysis Report" at bounding box center [163, 192] width 83 height 11
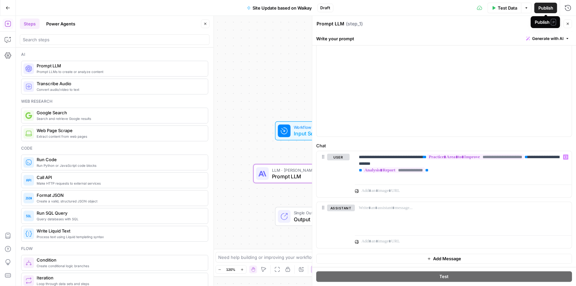
click at [540, 10] on span "Publish" at bounding box center [545, 8] width 15 height 7
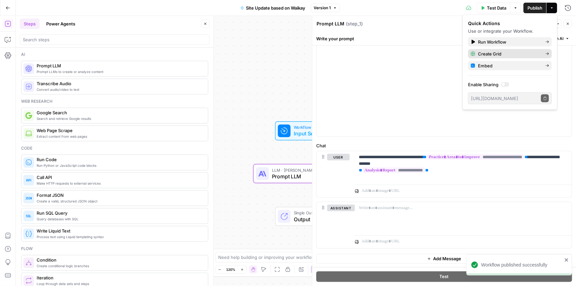
click at [498, 55] on span "Create Grid" at bounding box center [509, 53] width 62 height 7
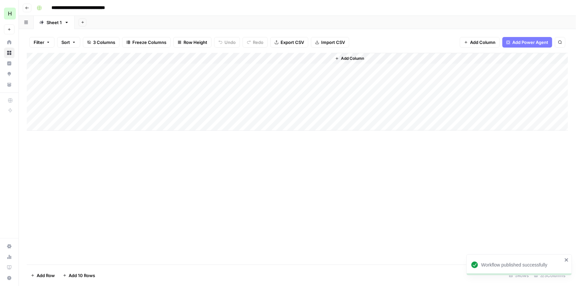
click at [88, 68] on div "Add Column" at bounding box center [297, 92] width 541 height 78
type textarea "**********"
click at [201, 69] on div "Add Column" at bounding box center [297, 92] width 541 height 78
click at [201, 69] on textarea at bounding box center [198, 69] width 106 height 9
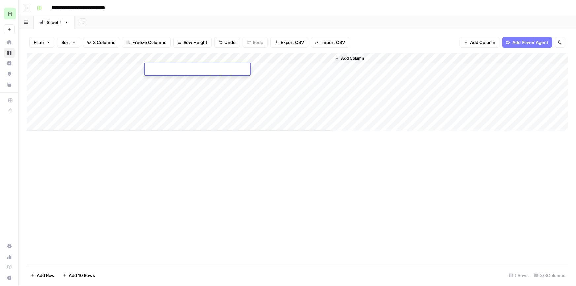
click at [236, 56] on div "Add Column" at bounding box center [297, 92] width 541 height 78
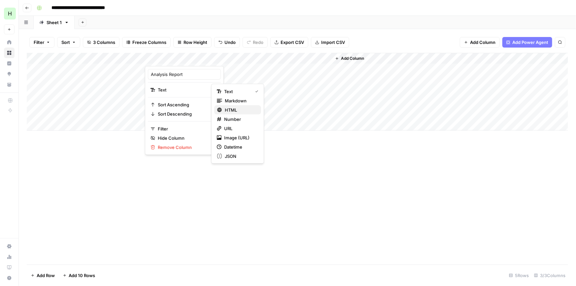
click at [228, 110] on span "HTML" at bounding box center [240, 110] width 31 height 7
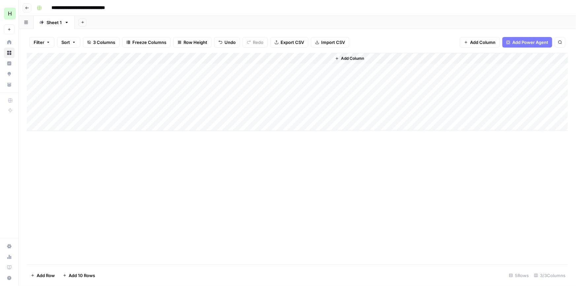
click at [235, 57] on div "Add Column" at bounding box center [297, 92] width 541 height 78
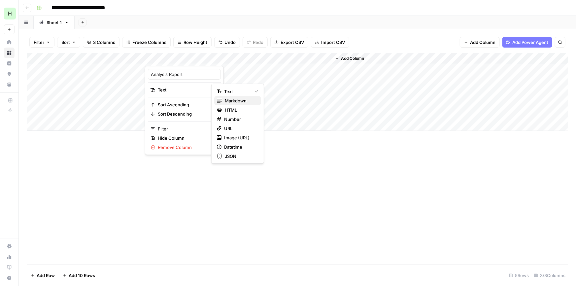
click at [229, 98] on span "Markdown" at bounding box center [240, 100] width 31 height 7
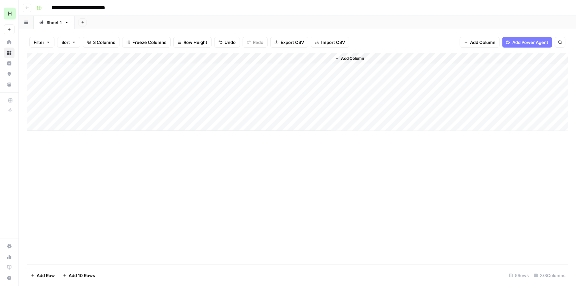
click at [218, 73] on div "Add Column" at bounding box center [297, 92] width 541 height 78
click at [227, 68] on div "Add Column" at bounding box center [297, 92] width 541 height 78
click at [219, 54] on div "Add Column" at bounding box center [297, 92] width 541 height 78
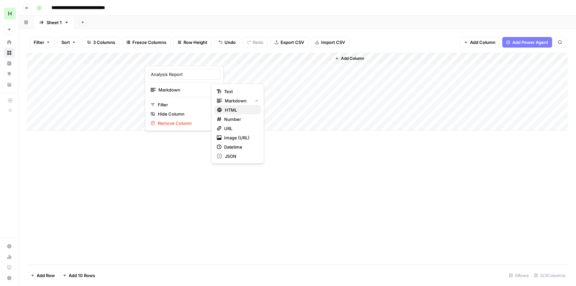
click at [225, 107] on span "HTML" at bounding box center [240, 110] width 31 height 7
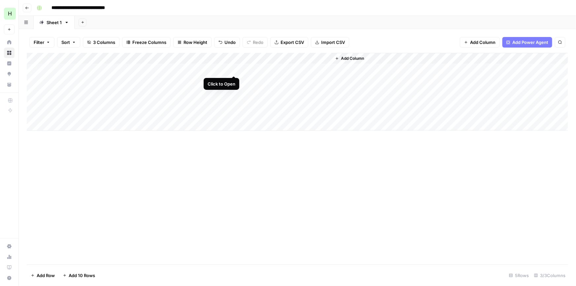
click at [235, 70] on div "Add Column" at bounding box center [297, 92] width 541 height 78
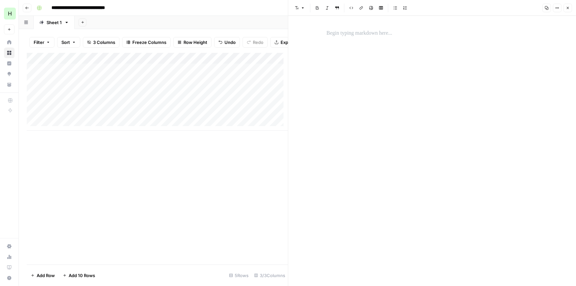
click at [364, 41] on div at bounding box center [431, 151] width 219 height 270
click at [232, 60] on div "Add Column" at bounding box center [157, 92] width 261 height 78
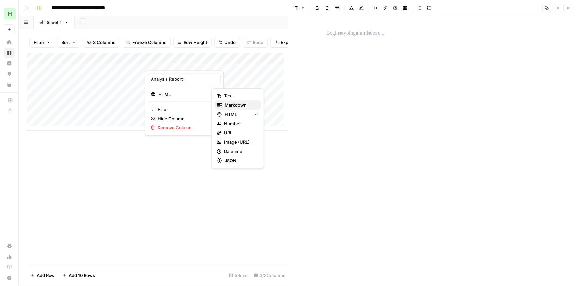
click at [228, 105] on span "Markdown" at bounding box center [240, 105] width 31 height 7
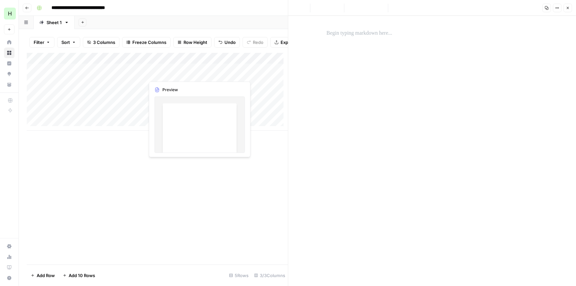
click at [206, 75] on div "Add Column" at bounding box center [157, 92] width 261 height 78
click at [234, 73] on div "Add Column" at bounding box center [157, 92] width 261 height 78
click at [321, 36] on div "New Text" at bounding box center [432, 151] width 288 height 270
click at [345, 31] on p at bounding box center [431, 33] width 211 height 9
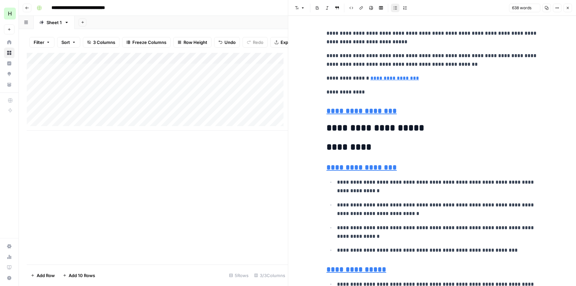
scroll to position [1143, 0]
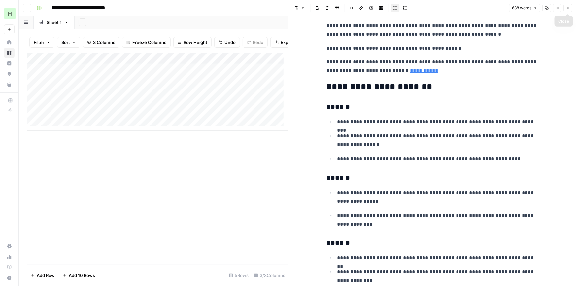
click at [568, 6] on icon "button" at bounding box center [568, 8] width 4 height 4
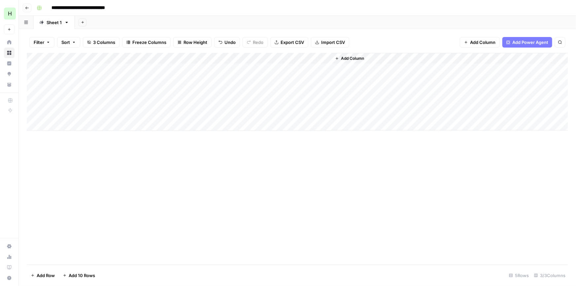
click at [316, 57] on div "Add Column" at bounding box center [297, 92] width 541 height 78
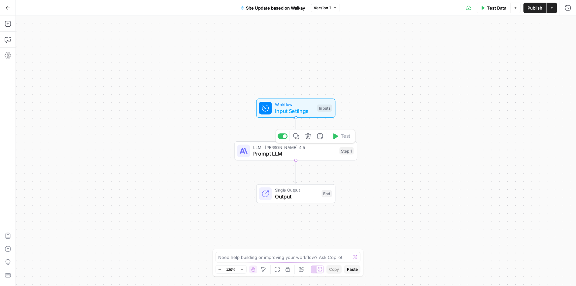
click at [296, 138] on icon "button" at bounding box center [296, 136] width 6 height 6
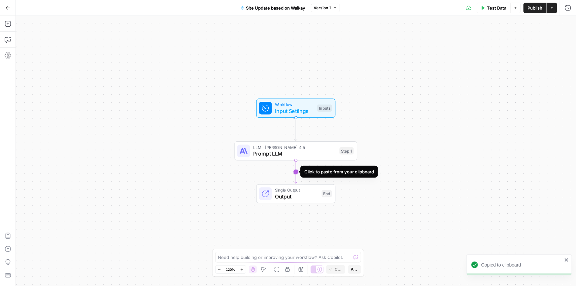
click at [295, 168] on icon "Edge from step_1 to end" at bounding box center [296, 171] width 2 height 23
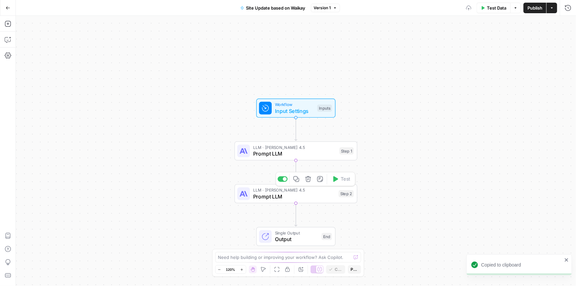
click at [274, 195] on span "Prompt LLM" at bounding box center [294, 196] width 83 height 8
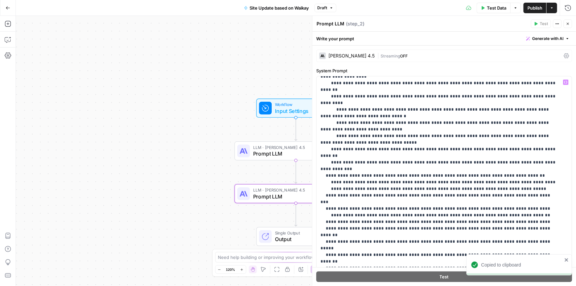
scroll to position [490, 0]
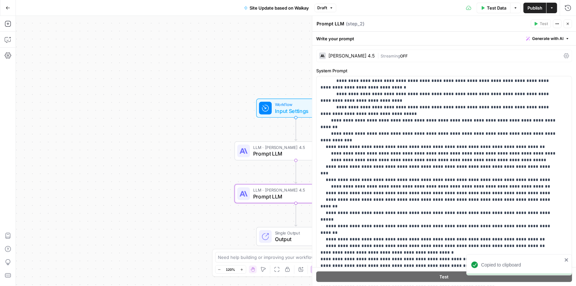
click at [341, 51] on div "[PERSON_NAME] 4.5 | Streaming OFF" at bounding box center [444, 56] width 256 height 13
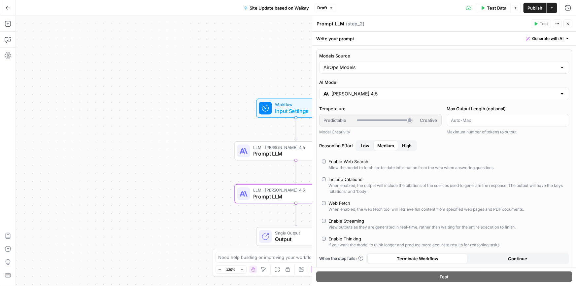
click at [335, 162] on div "Enable Web Search" at bounding box center [348, 161] width 40 height 7
click at [328, 178] on div "Include Citations" at bounding box center [345, 179] width 34 height 7
click at [567, 25] on icon "button" at bounding box center [568, 24] width 4 height 4
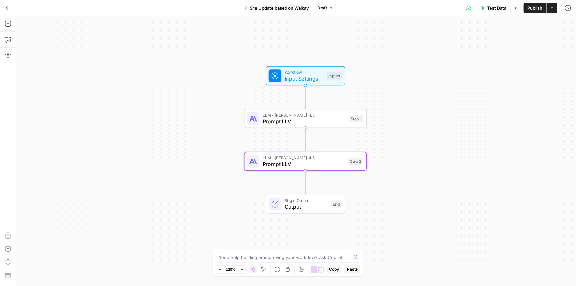
drag, startPoint x: 186, startPoint y: 215, endPoint x: 188, endPoint y: 198, distance: 17.3
click at [188, 198] on div "Workflow Input Settings Inputs LLM · [PERSON_NAME] 4.5 Prompt LLM Step 1 LLM · …" at bounding box center [296, 151] width 560 height 270
click at [7, 23] on icon "button" at bounding box center [8, 23] width 7 height 7
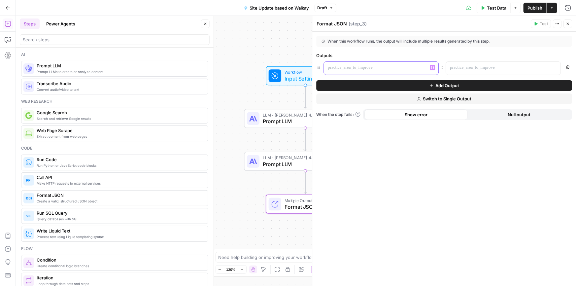
click at [393, 69] on p at bounding box center [376, 67] width 96 height 7
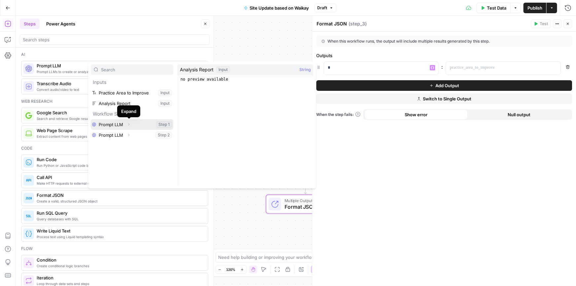
click at [129, 127] on button "Expand" at bounding box center [128, 124] width 9 height 9
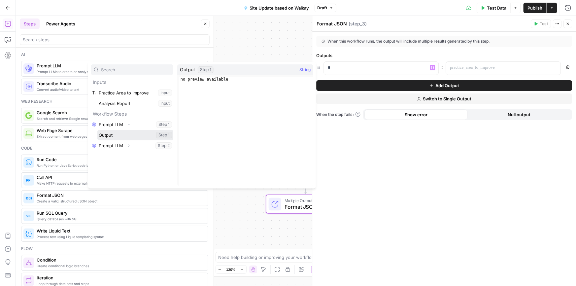
click at [120, 135] on button "Select variable Output" at bounding box center [135, 135] width 76 height 11
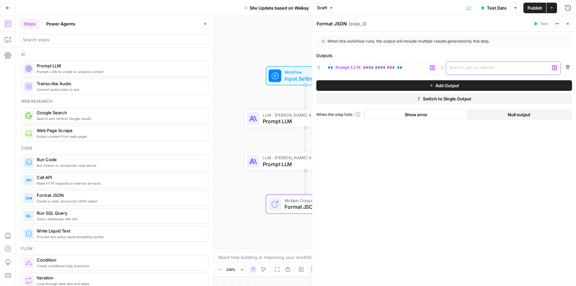
click at [497, 66] on p at bounding box center [498, 67] width 96 height 7
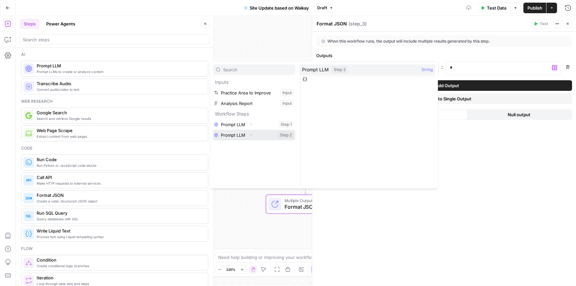
click at [243, 139] on button "Select variable Prompt LLM" at bounding box center [254, 135] width 83 height 11
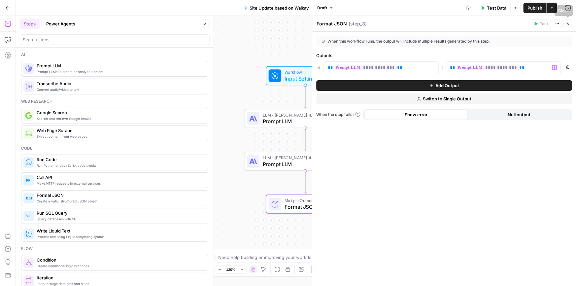
click at [568, 26] on button "Close" at bounding box center [567, 23] width 9 height 9
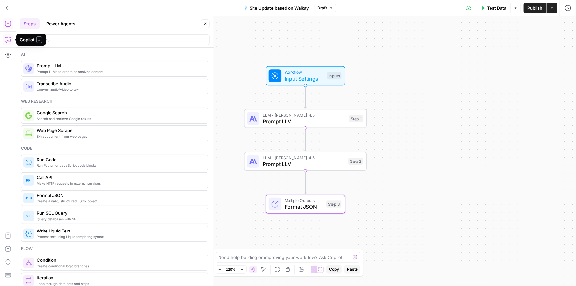
click at [10, 39] on icon "button" at bounding box center [8, 39] width 7 height 7
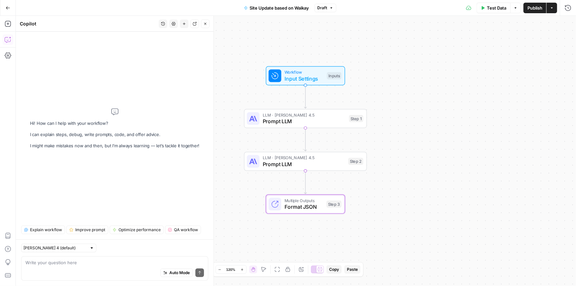
click at [63, 269] on div "Auto Mode Send" at bounding box center [114, 273] width 179 height 15
type textarea "i'm comparing the output of step 1 and 2. Did I do step 3 correctly to output b…"
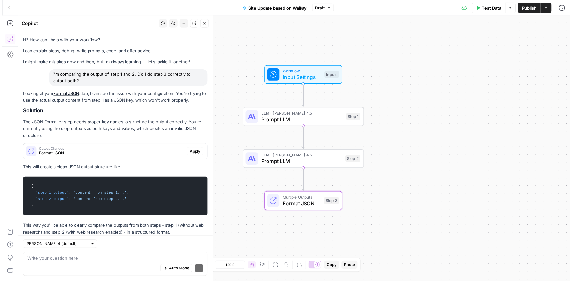
scroll to position [16, 0]
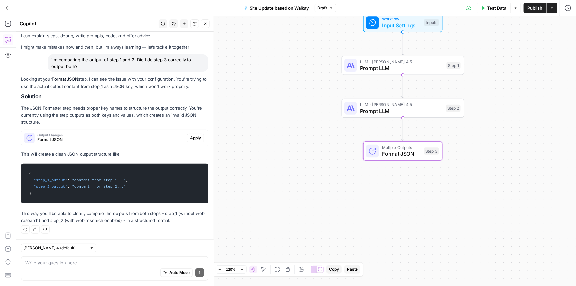
click at [191, 140] on span "Apply" at bounding box center [195, 138] width 11 height 6
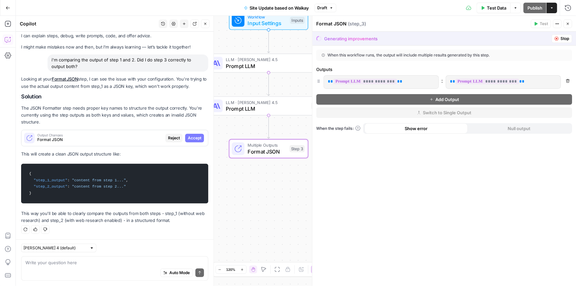
click at [191, 140] on span "Accept" at bounding box center [195, 138] width 14 height 6
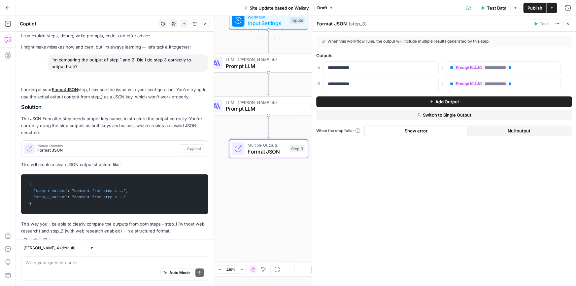
scroll to position [26, 0]
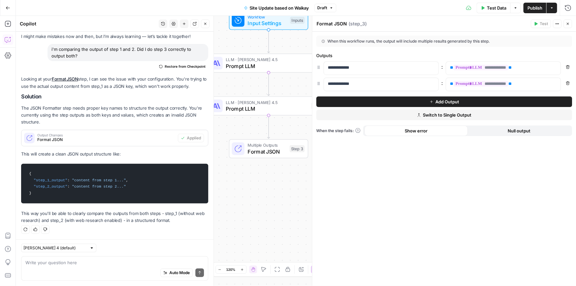
click at [536, 10] on span "Publish" at bounding box center [534, 8] width 15 height 7
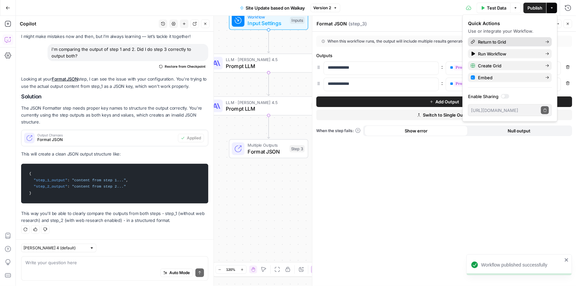
click at [492, 41] on span "Return to Grid" at bounding box center [509, 42] width 62 height 7
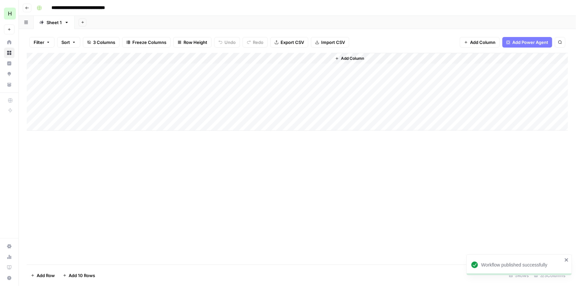
click at [284, 69] on div "Add Column" at bounding box center [297, 92] width 541 height 78
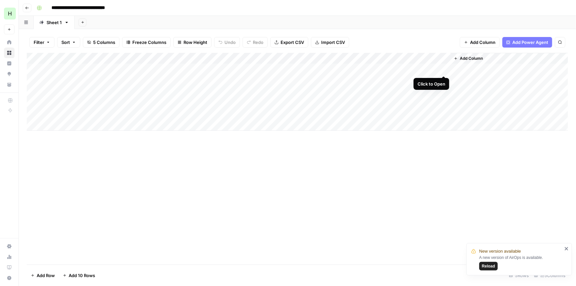
click at [443, 71] on div "Add Column" at bounding box center [297, 92] width 541 height 78
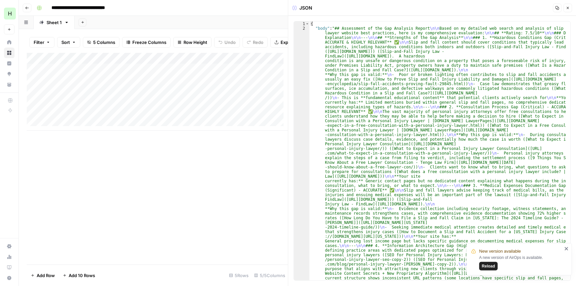
type textarea "**********"
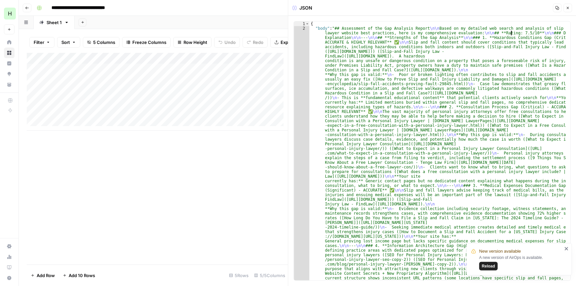
click at [258, 185] on div "Add Column" at bounding box center [157, 159] width 261 height 212
click at [567, 10] on icon "button" at bounding box center [568, 8] width 4 height 4
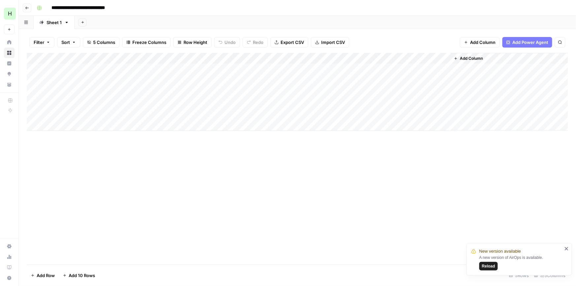
click at [317, 57] on div "Add Column" at bounding box center [297, 92] width 541 height 78
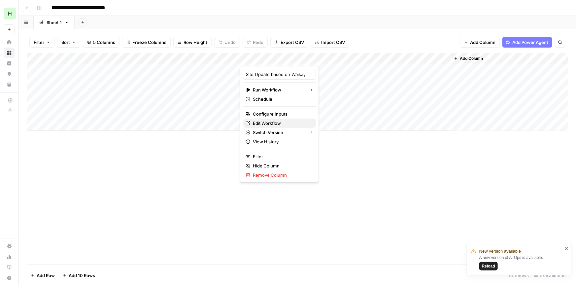
click at [266, 120] on span "Edit Workflow" at bounding box center [282, 123] width 58 height 7
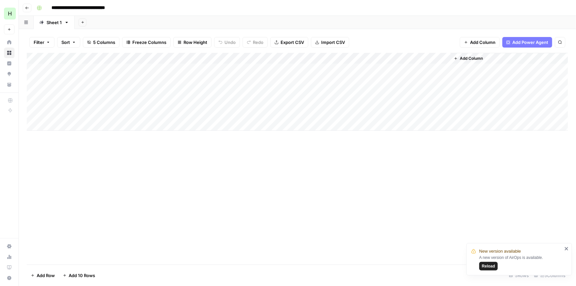
click at [443, 58] on div "Add Column" at bounding box center [297, 92] width 541 height 78
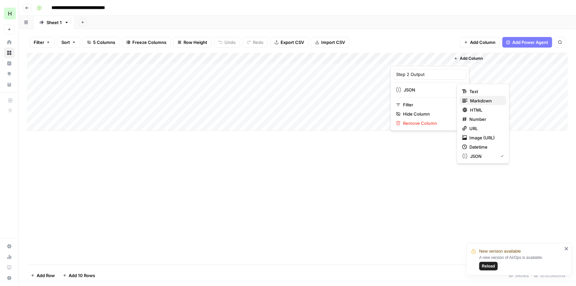
click at [479, 102] on span "Markdown" at bounding box center [485, 100] width 31 height 7
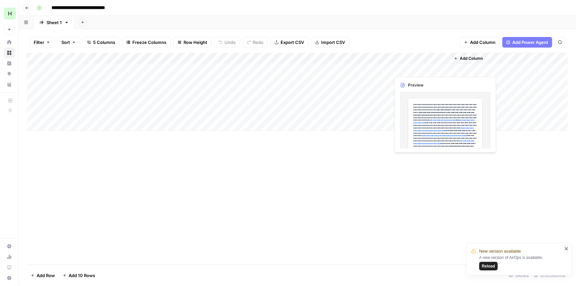
click at [414, 67] on div "Add Column" at bounding box center [297, 92] width 541 height 78
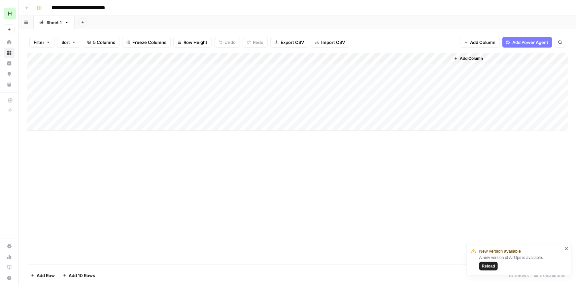
click at [383, 57] on div "Add Column" at bounding box center [297, 92] width 541 height 78
click at [427, 58] on div "Add Column" at bounding box center [297, 92] width 541 height 78
click at [348, 207] on div "Add Column" at bounding box center [297, 159] width 541 height 212
drag, startPoint x: 99, startPoint y: 71, endPoint x: 154, endPoint y: 66, distance: 55.6
click at [154, 66] on div "Add Column" at bounding box center [297, 92] width 541 height 78
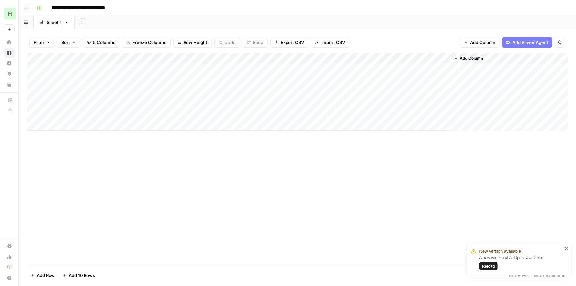
click at [98, 81] on div "Add Column" at bounding box center [297, 92] width 541 height 78
click at [283, 81] on div "Add Column" at bounding box center [297, 92] width 541 height 78
click at [359, 70] on div "Add Column" at bounding box center [297, 92] width 541 height 78
click at [383, 67] on div "Add Column" at bounding box center [297, 92] width 541 height 78
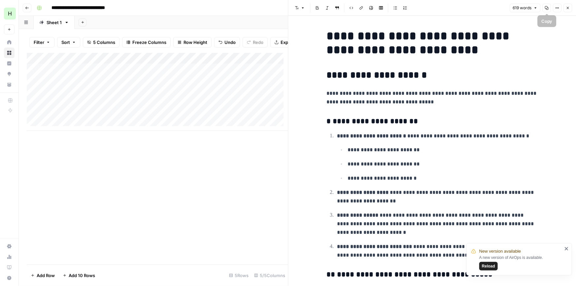
click at [545, 8] on icon "button" at bounding box center [547, 8] width 4 height 4
click at [571, 9] on button "Close" at bounding box center [567, 8] width 9 height 9
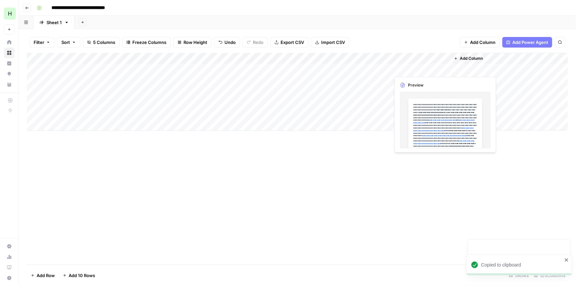
click at [419, 68] on div "Add Column" at bounding box center [297, 92] width 541 height 78
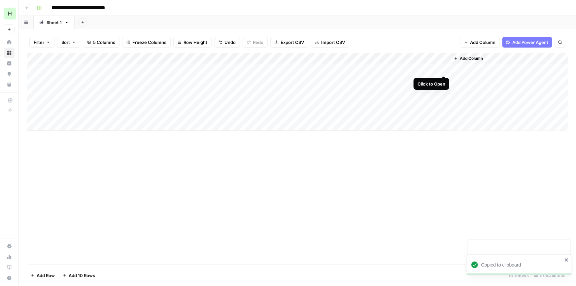
click at [444, 68] on div "Add Column" at bounding box center [297, 92] width 541 height 78
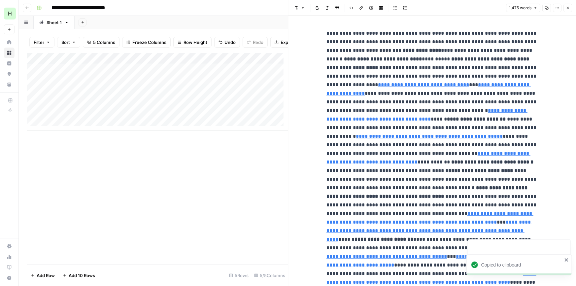
click at [546, 9] on icon "button" at bounding box center [547, 8] width 4 height 4
drag, startPoint x: 567, startPoint y: 6, endPoint x: 562, endPoint y: 14, distance: 9.3
click at [567, 6] on icon "button" at bounding box center [568, 8] width 4 height 4
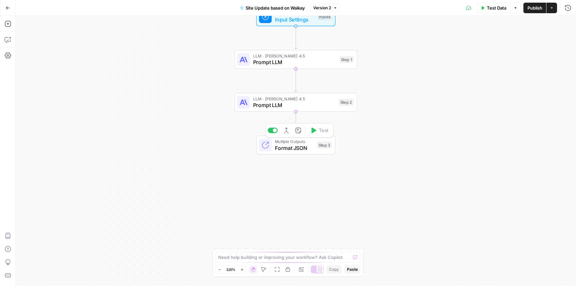
click at [283, 145] on span "Format JSON" at bounding box center [294, 148] width 39 height 8
